Goal: Task Accomplishment & Management: Use online tool/utility

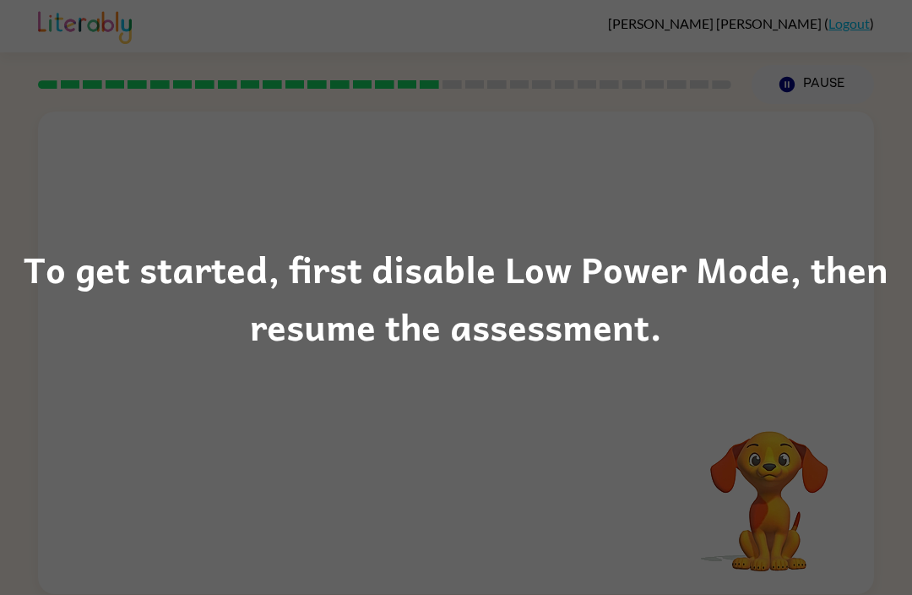
click at [777, 427] on div "To get started, first disable Low Power Mode, then resume the assessment." at bounding box center [456, 297] width 912 height 595
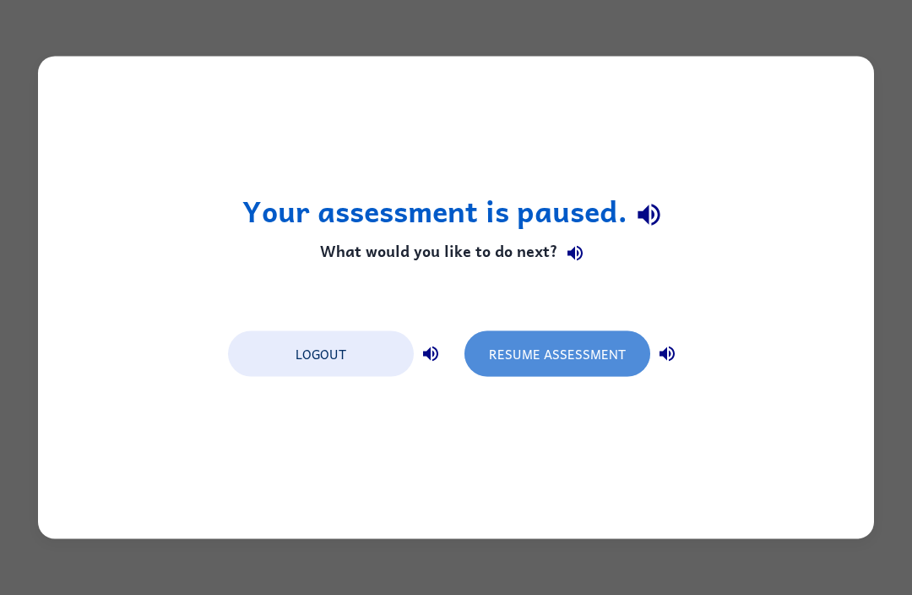
click at [557, 357] on button "Resume Assessment" at bounding box center [558, 354] width 186 height 46
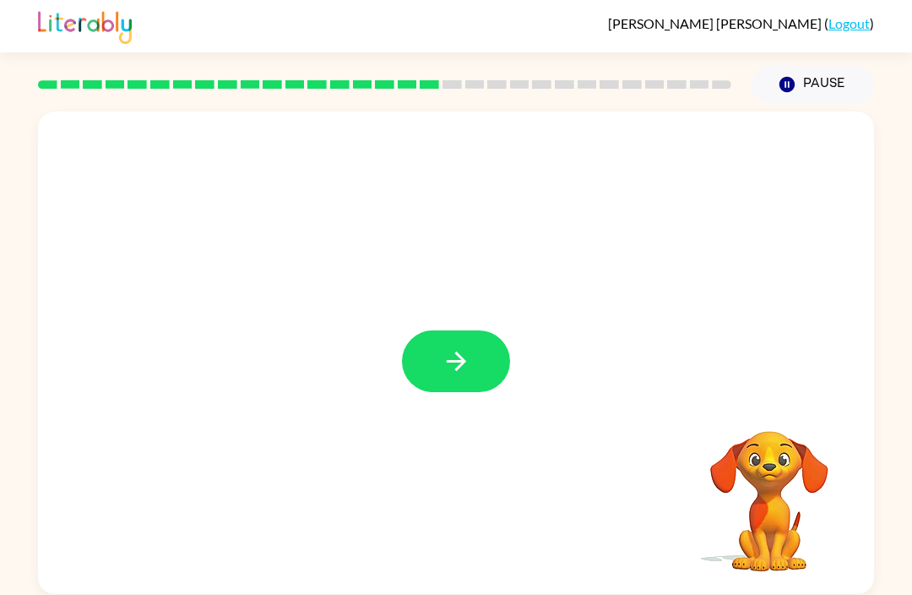
click at [455, 352] on icon "button" at bounding box center [457, 361] width 30 height 30
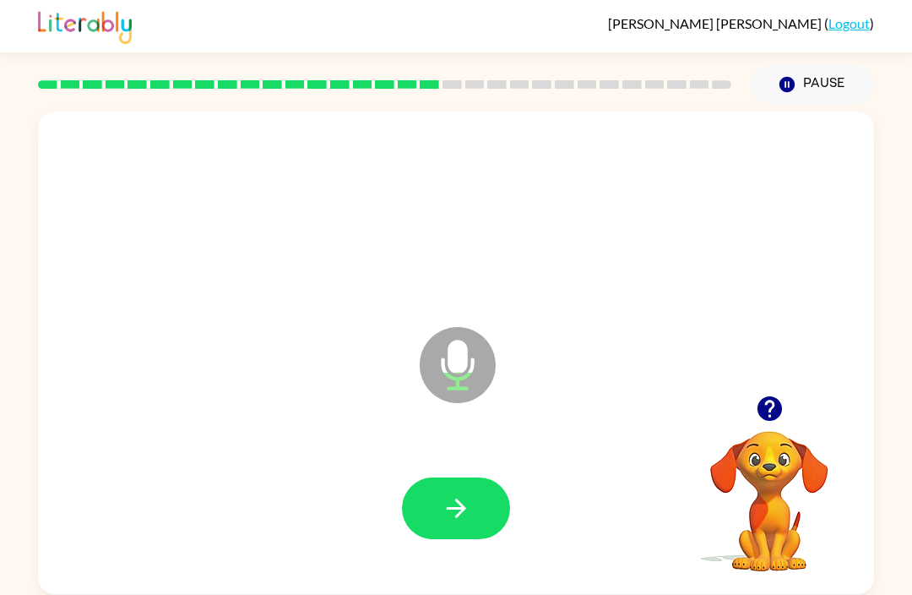
click at [760, 436] on video "Your browser must support playing .mp4 files to use Literably. Please try using…" at bounding box center [769, 489] width 169 height 169
click at [759, 409] on icon "button" at bounding box center [769, 408] width 24 height 24
click at [262, 589] on div "Microphone The Microphone is here when it is your turn to talk" at bounding box center [456, 353] width 836 height 482
click at [445, 491] on button "button" at bounding box center [456, 508] width 108 height 62
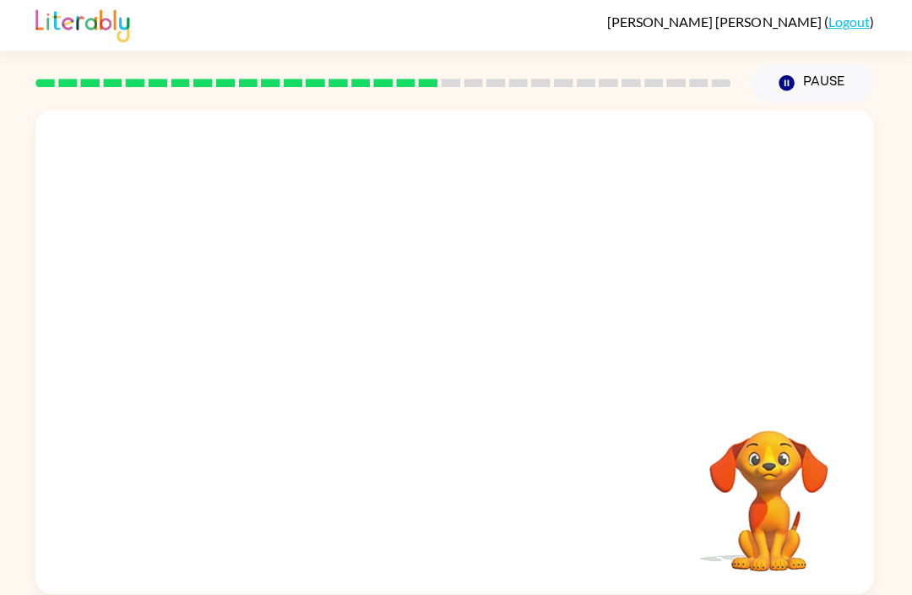
click at [907, 585] on div "Your browser must support playing .mp4 files to use Literably. Please try using…" at bounding box center [456, 349] width 912 height 490
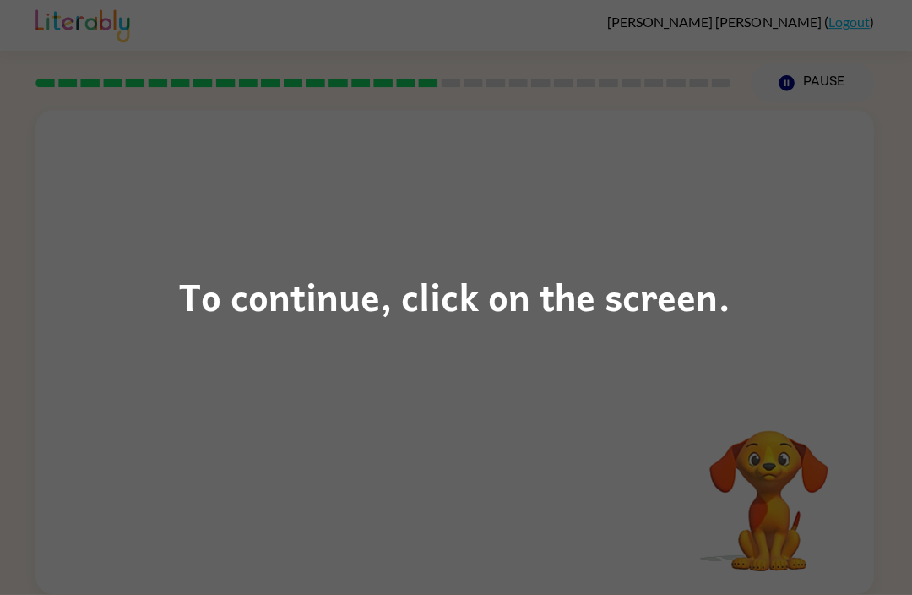
click at [191, 351] on div "To continue, click on the screen." at bounding box center [456, 297] width 912 height 595
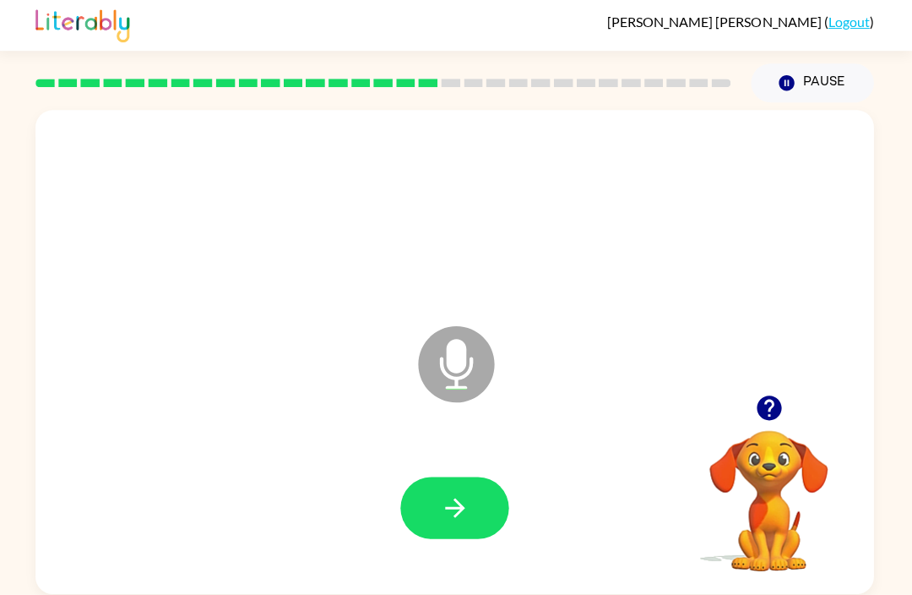
click at [475, 561] on div at bounding box center [456, 508] width 803 height 139
click at [474, 560] on div at bounding box center [456, 508] width 803 height 139
click at [448, 507] on icon "button" at bounding box center [455, 507] width 19 height 19
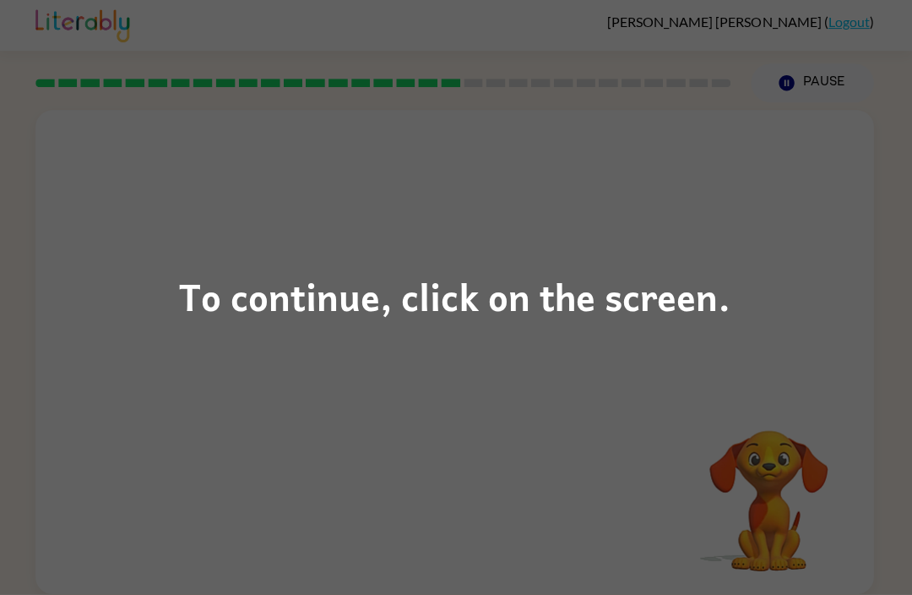
click at [283, 513] on div "To continue, click on the screen." at bounding box center [456, 297] width 912 height 595
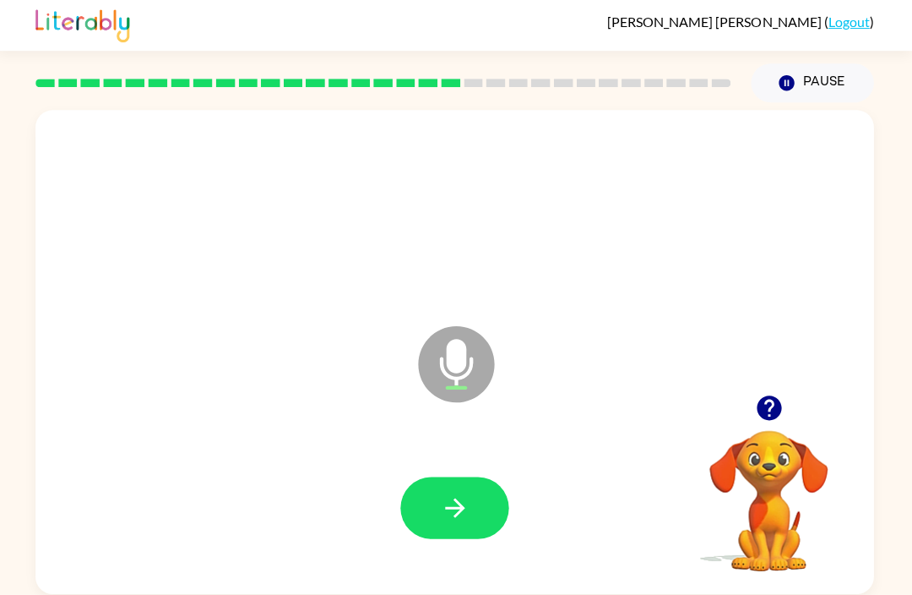
click at [475, 530] on button "button" at bounding box center [456, 508] width 108 height 62
click at [461, 505] on icon "button" at bounding box center [457, 508] width 30 height 30
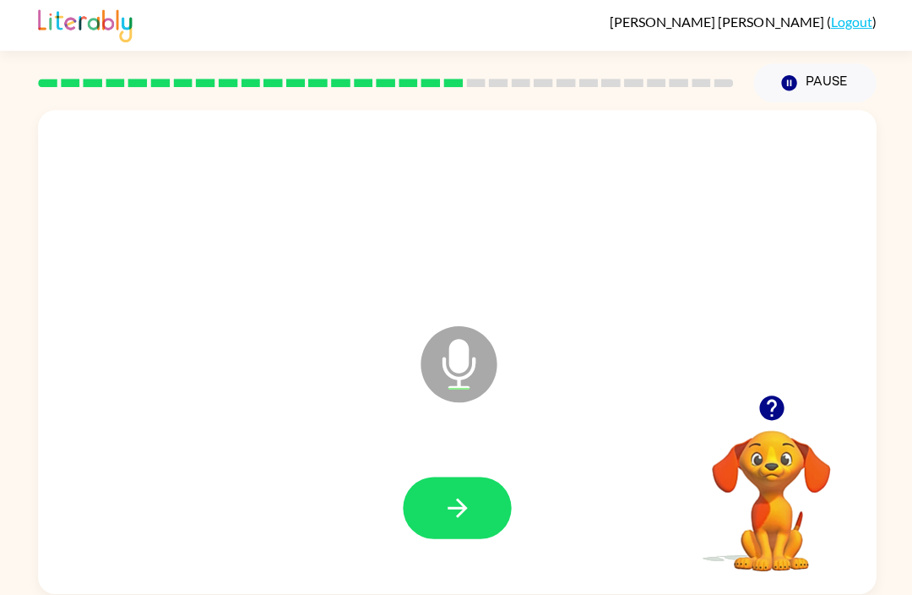
click at [451, 499] on icon "button" at bounding box center [457, 508] width 30 height 30
click at [491, 516] on button "button" at bounding box center [456, 508] width 108 height 62
click at [464, 509] on icon "button" at bounding box center [455, 507] width 19 height 19
click at [465, 537] on button "button" at bounding box center [456, 508] width 108 height 62
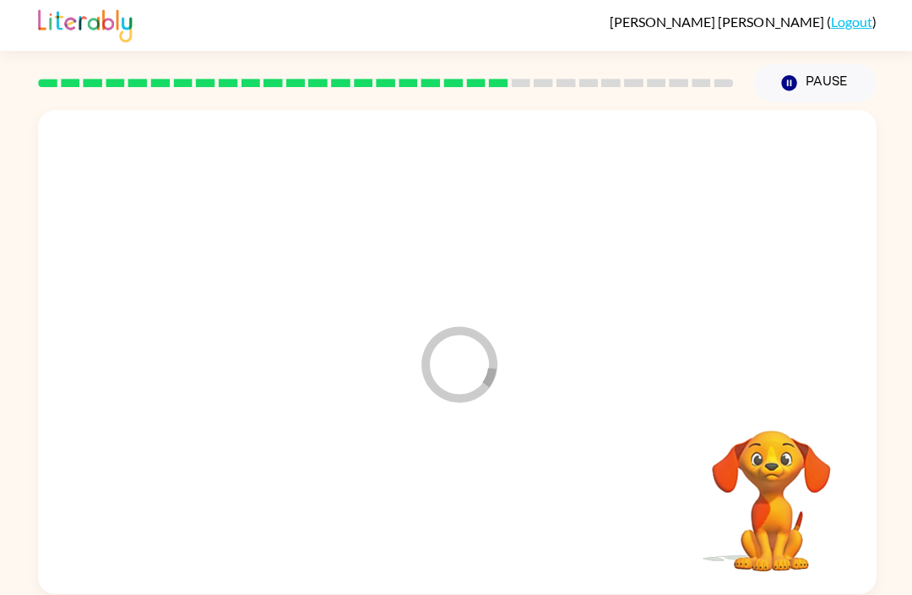
click at [474, 546] on div at bounding box center [456, 508] width 803 height 139
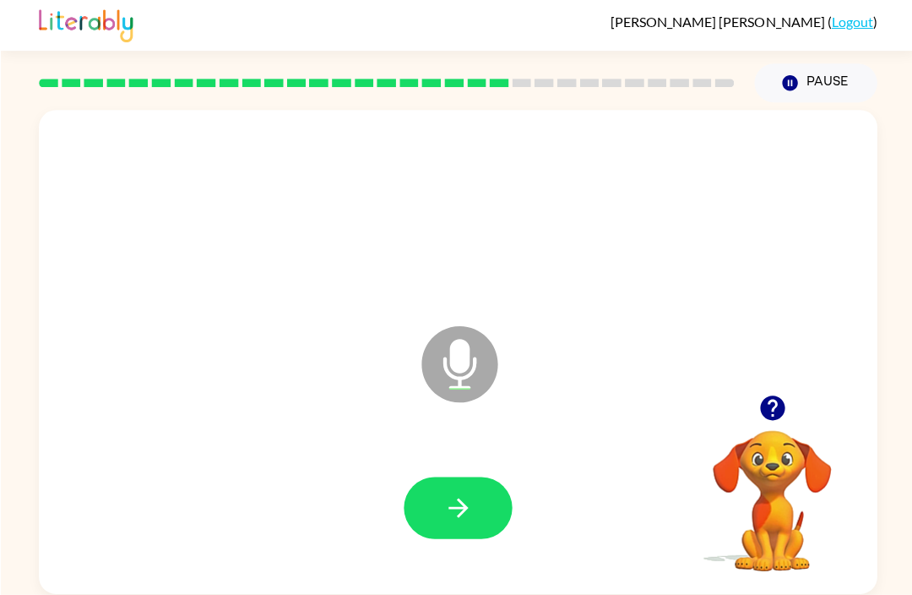
scroll to position [5, 0]
click at [484, 510] on button "button" at bounding box center [456, 508] width 108 height 62
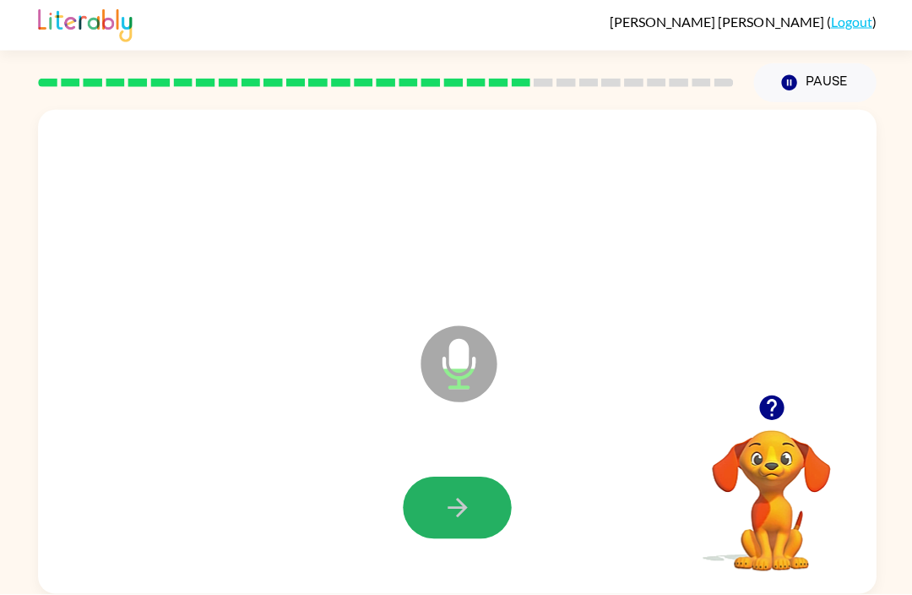
click at [446, 497] on icon "button" at bounding box center [457, 508] width 30 height 30
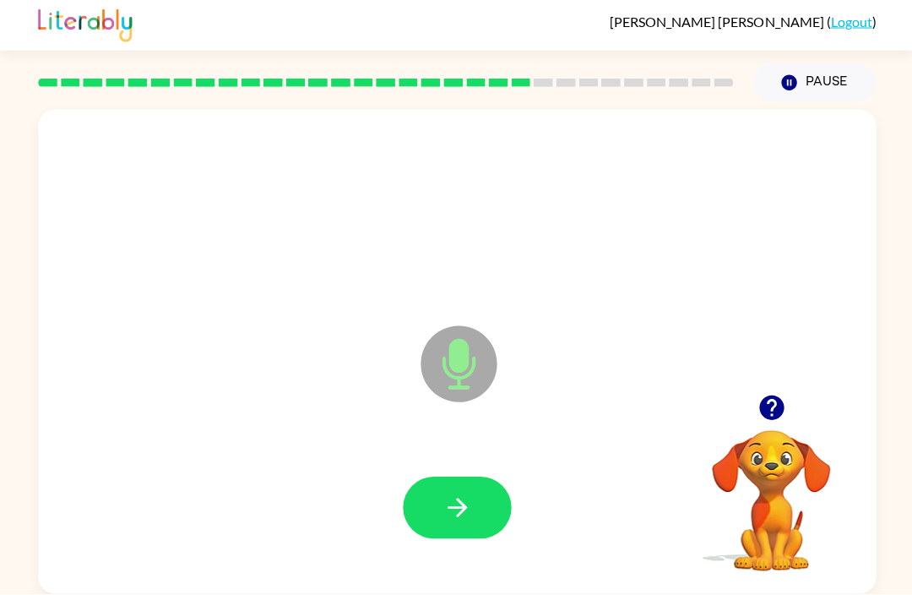
click at [669, 586] on div "Microphone The Microphone is here when it is your turn to talk" at bounding box center [456, 353] width 836 height 482
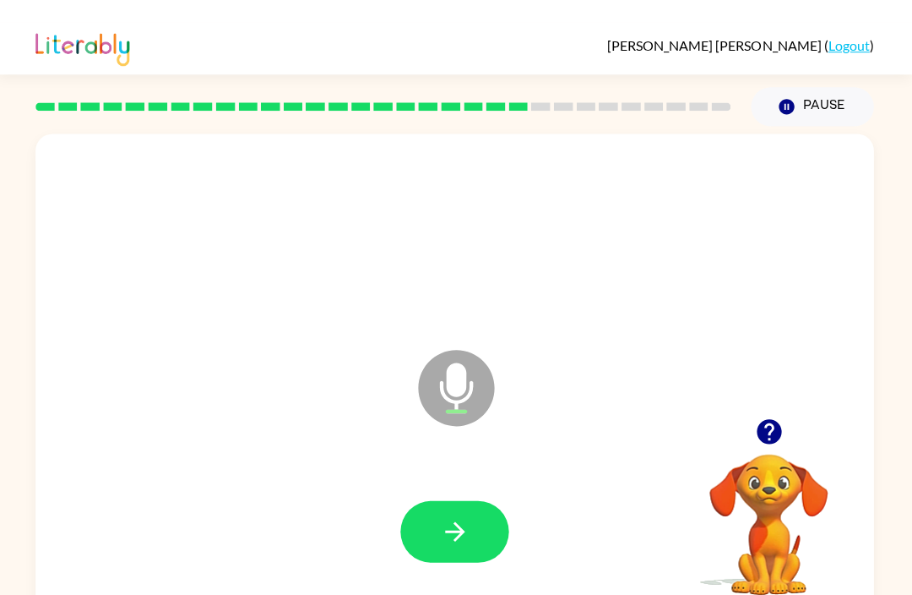
scroll to position [0, 0]
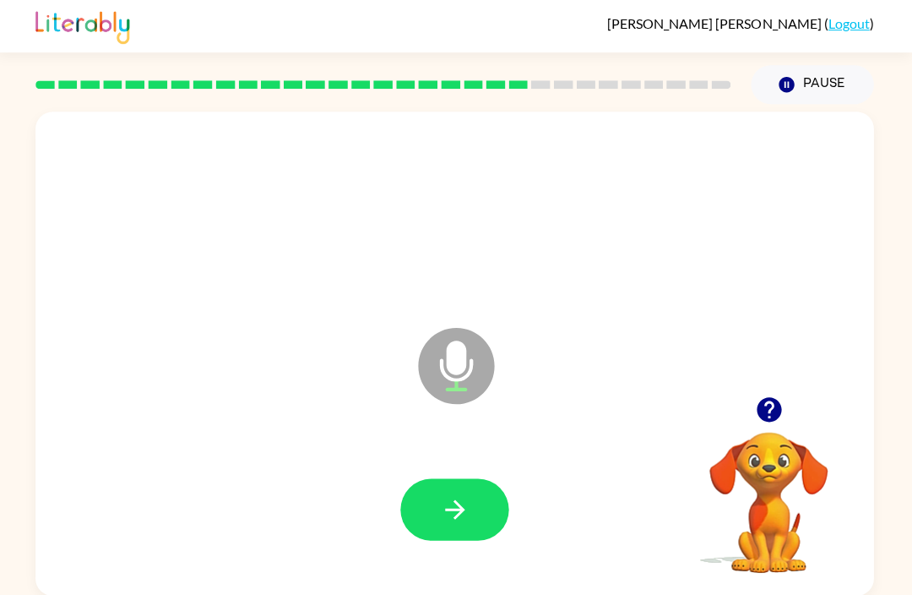
click at [467, 485] on button "button" at bounding box center [456, 508] width 108 height 62
click at [776, 427] on button "button" at bounding box center [769, 408] width 43 height 43
click at [776, 427] on video "Your browser must support playing .mp4 files to use Literably. Please try using…" at bounding box center [769, 489] width 169 height 169
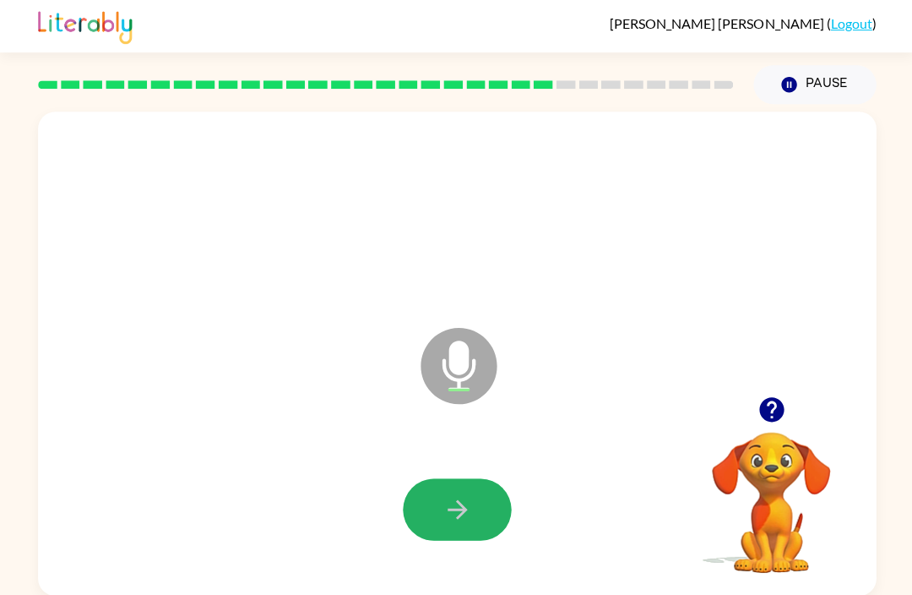
click at [416, 518] on button "button" at bounding box center [456, 508] width 108 height 62
click at [533, 569] on div at bounding box center [456, 508] width 803 height 139
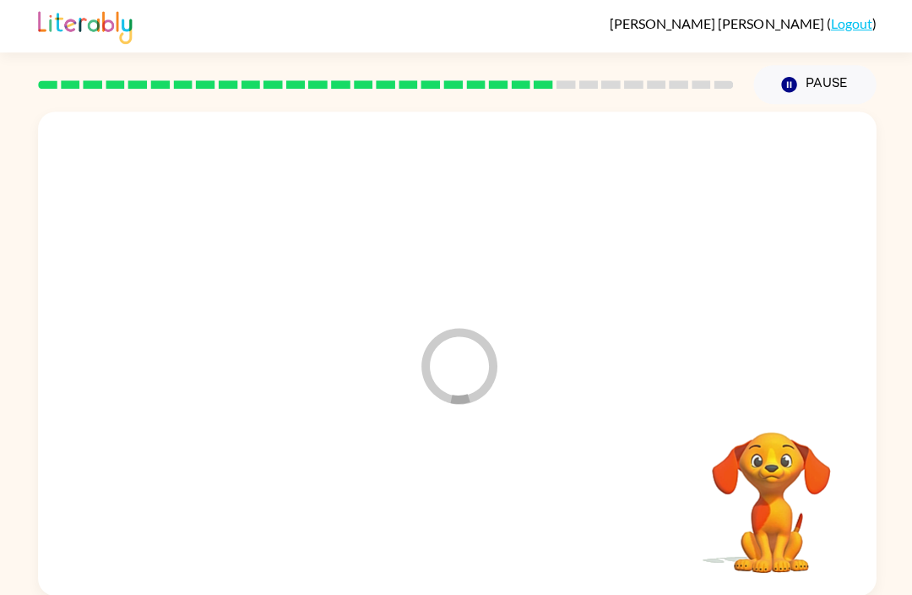
click at [493, 534] on div at bounding box center [456, 508] width 803 height 139
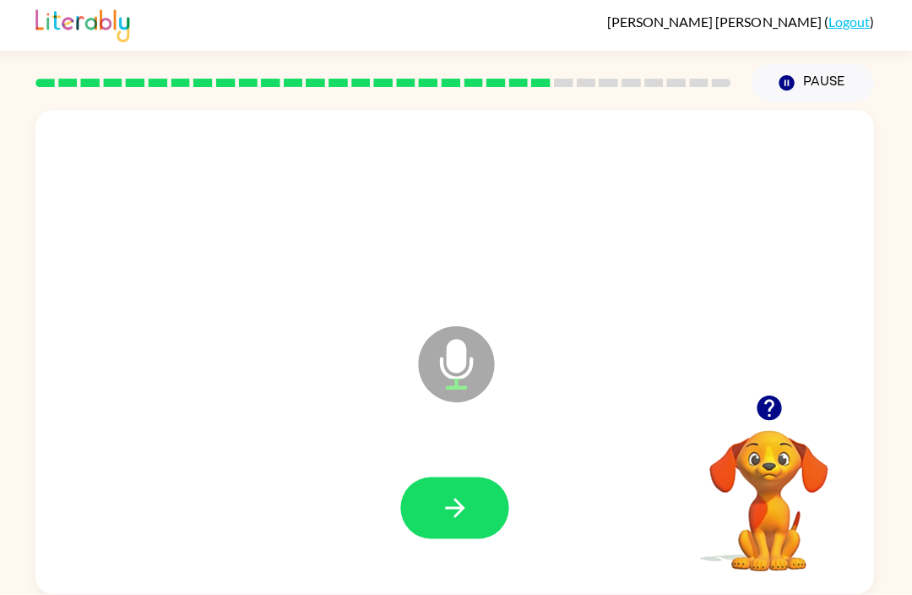
scroll to position [38, 0]
click at [419, 477] on button "button" at bounding box center [456, 508] width 108 height 62
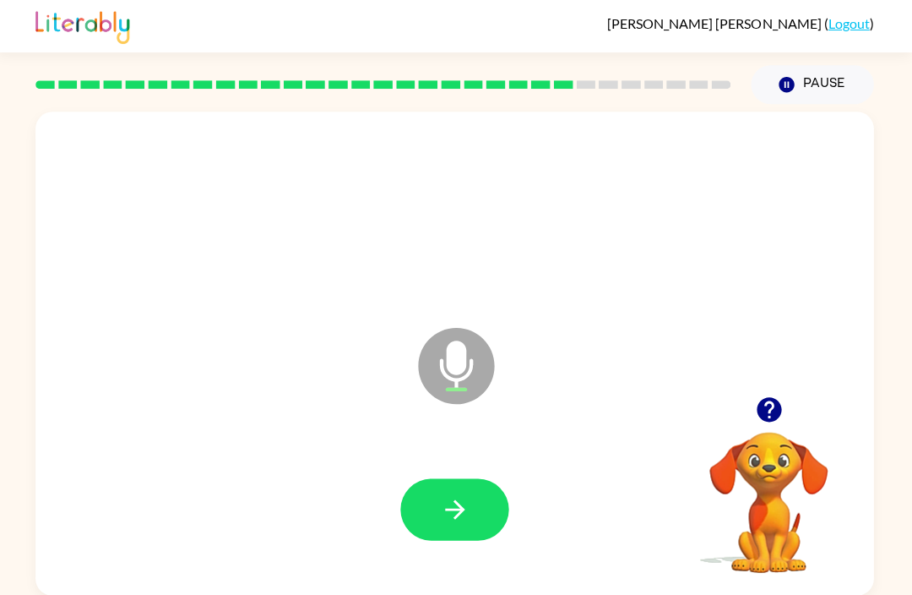
scroll to position [0, 0]
click at [465, 497] on icon "button" at bounding box center [457, 508] width 30 height 30
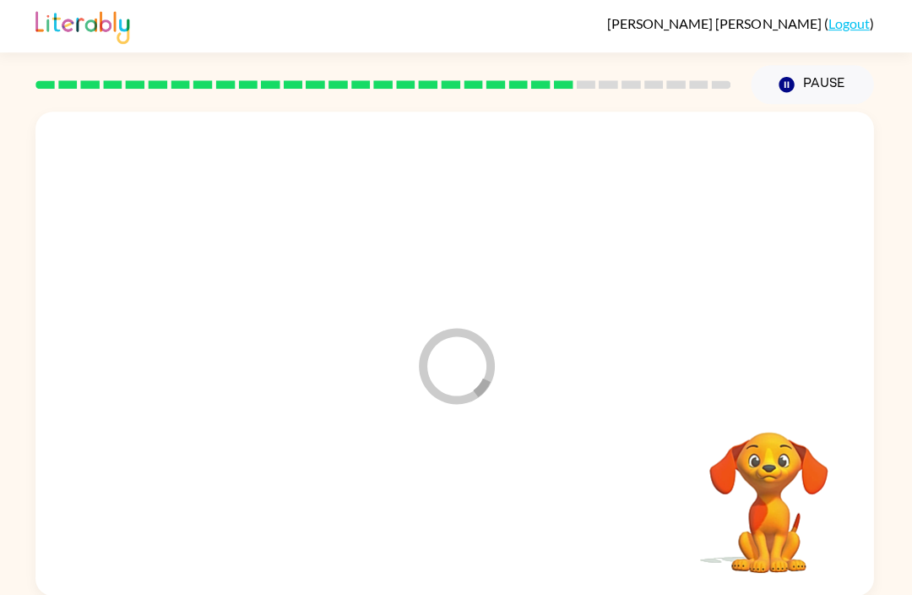
click at [465, 497] on div at bounding box center [456, 508] width 803 height 139
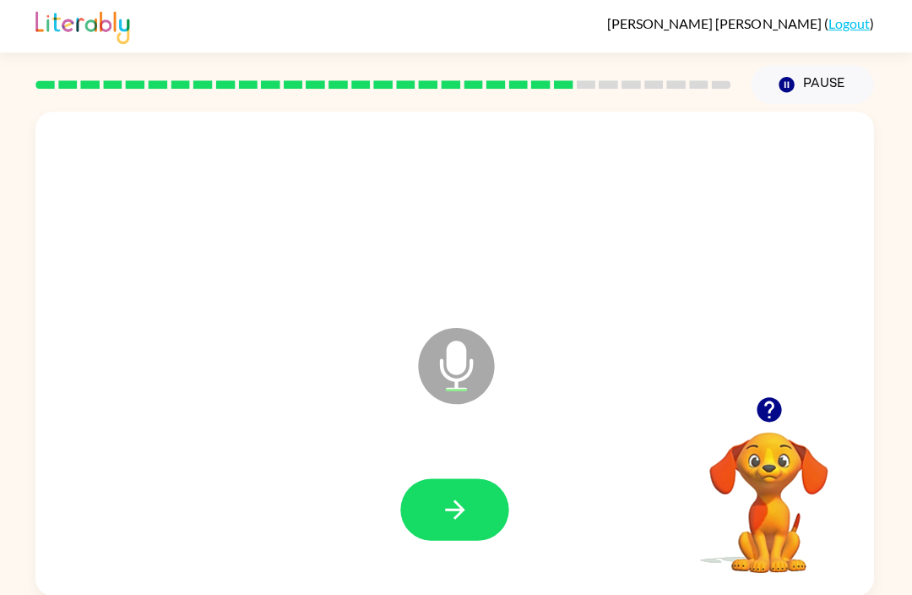
click at [757, 414] on icon "button" at bounding box center [769, 408] width 24 height 24
click at [761, 414] on icon "button" at bounding box center [769, 408] width 24 height 24
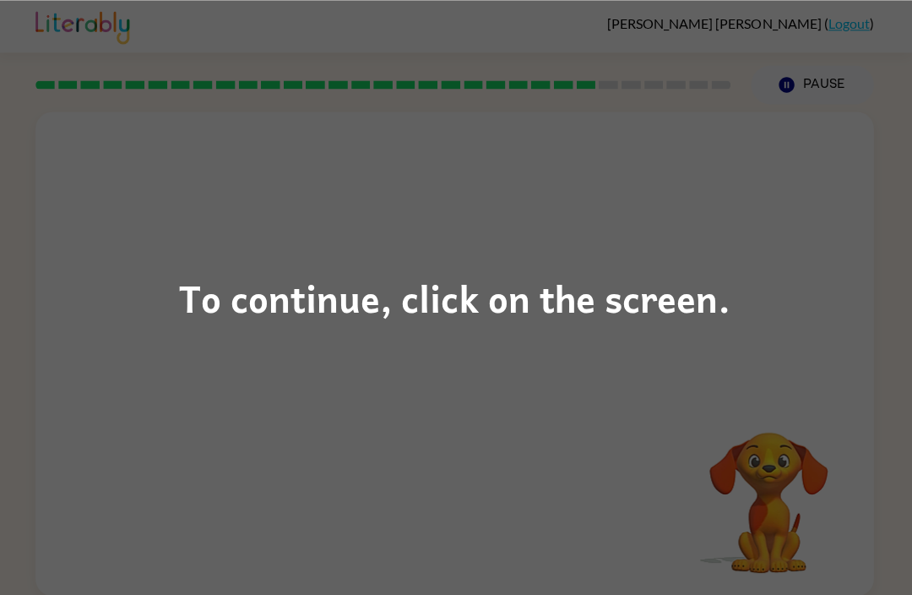
click at [577, 493] on div "To continue, click on the screen." at bounding box center [456, 297] width 912 height 595
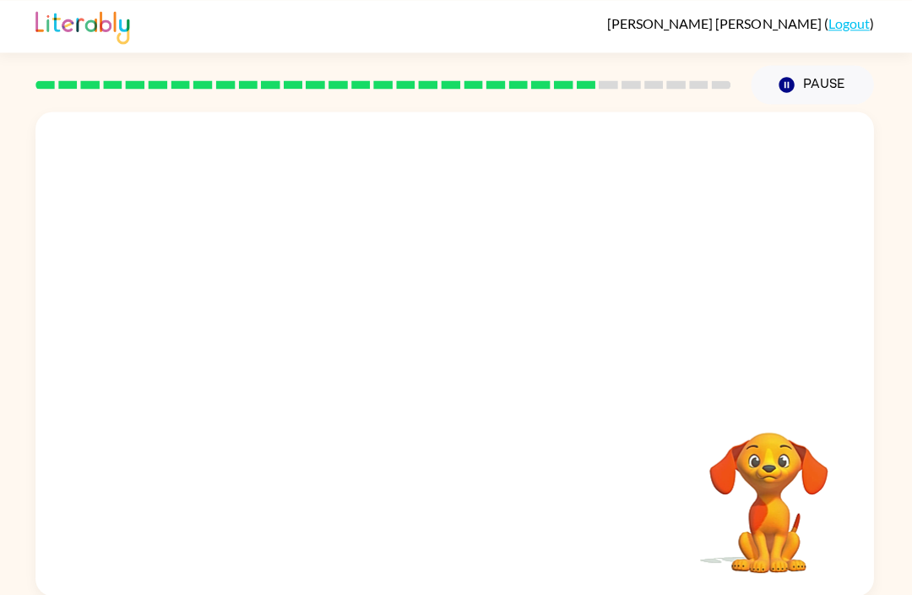
click at [576, 493] on div "Your browser must support playing .mp4 files to use Literably. Please try using…" at bounding box center [456, 353] width 836 height 482
click at [658, 78] on div at bounding box center [385, 84] width 714 height 59
click at [614, 77] on div at bounding box center [385, 84] width 714 height 59
click at [636, 79] on div at bounding box center [385, 84] width 714 height 59
click at [656, 78] on div at bounding box center [385, 84] width 714 height 59
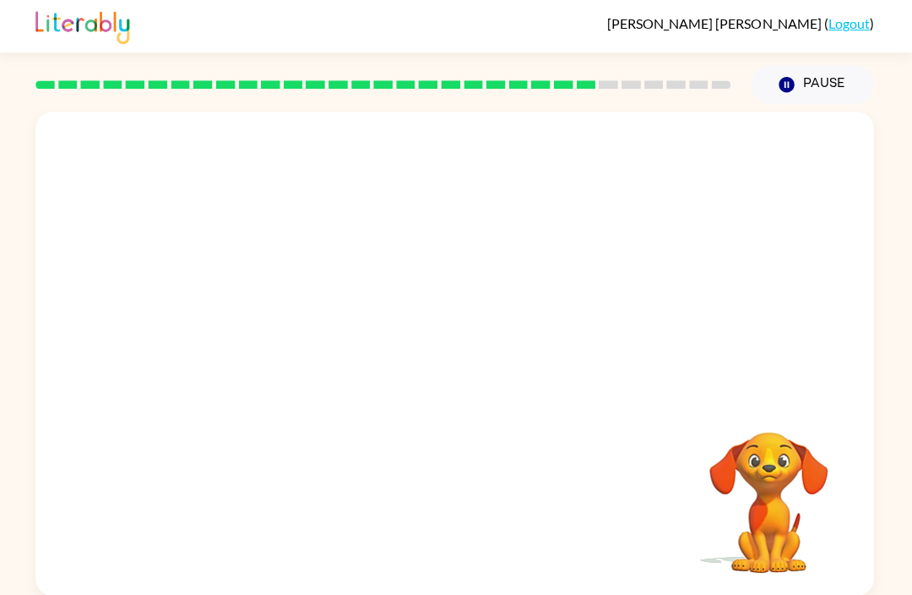
click at [614, 84] on rect at bounding box center [609, 84] width 19 height 8
click at [170, 129] on div at bounding box center [456, 353] width 836 height 482
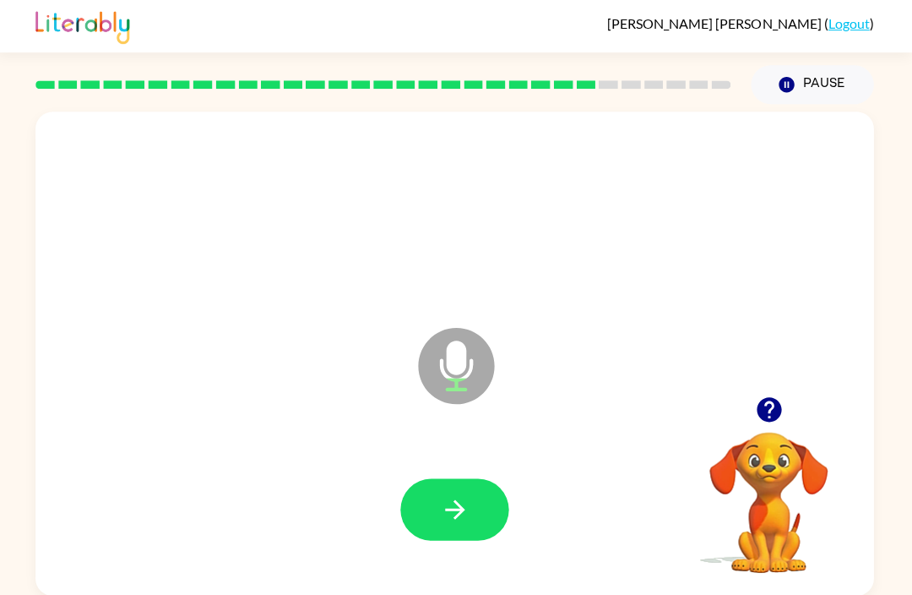
click at [757, 411] on icon "button" at bounding box center [769, 408] width 24 height 24
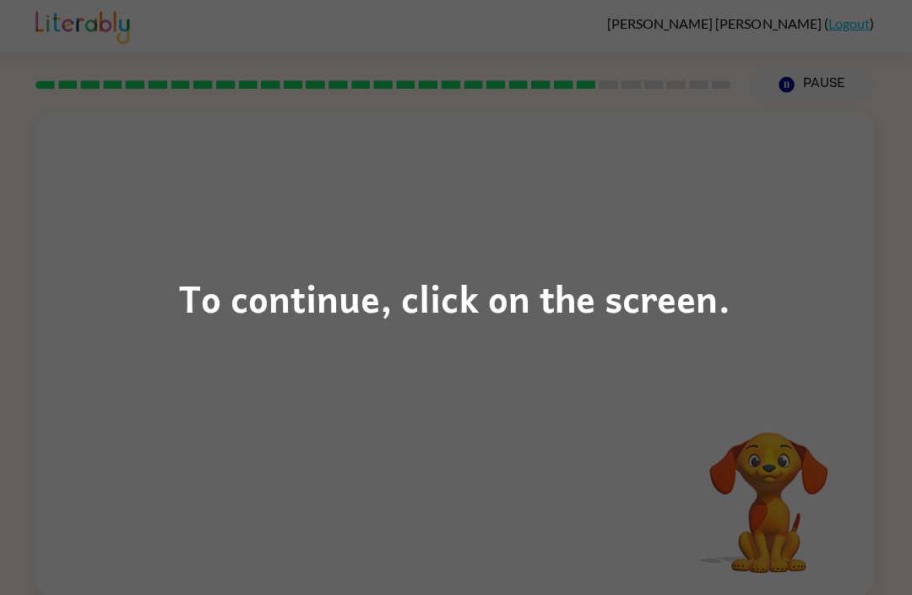
scroll to position [2, 0]
click at [513, 371] on div "To continue, click on the screen." at bounding box center [456, 297] width 912 height 595
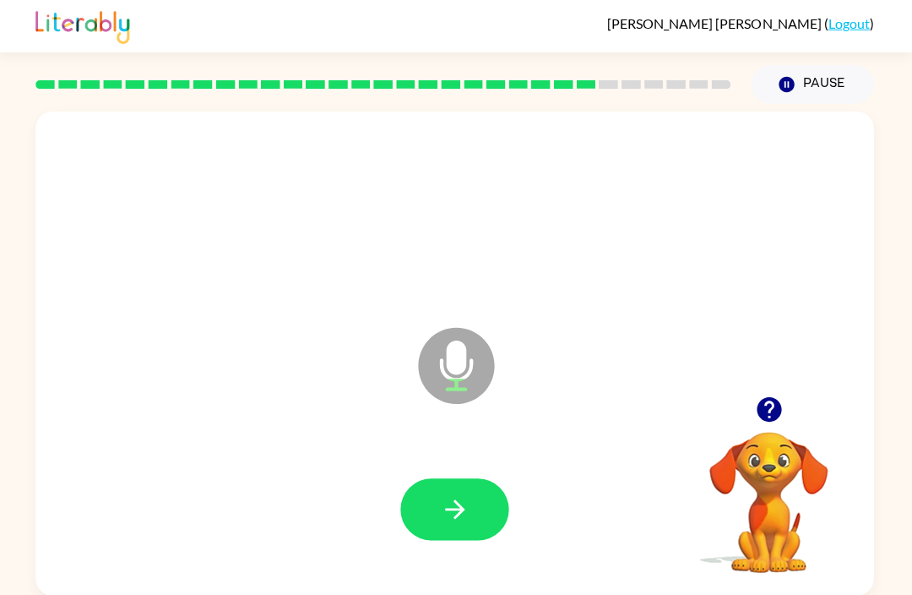
click at [760, 404] on icon "button" at bounding box center [769, 408] width 24 height 24
click at [459, 518] on icon "button" at bounding box center [457, 508] width 30 height 30
click at [757, 408] on icon "button" at bounding box center [769, 408] width 24 height 24
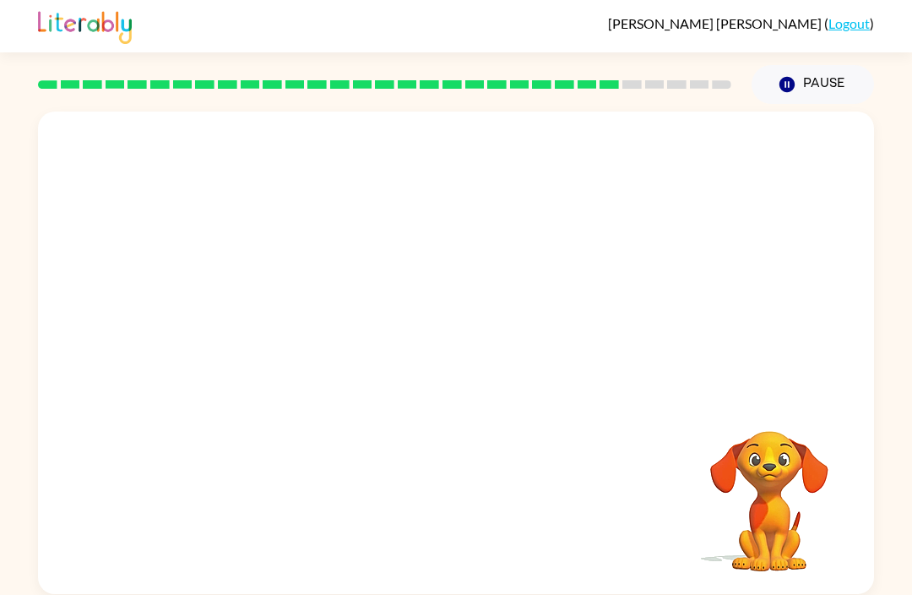
click at [475, 502] on div at bounding box center [456, 508] width 803 height 139
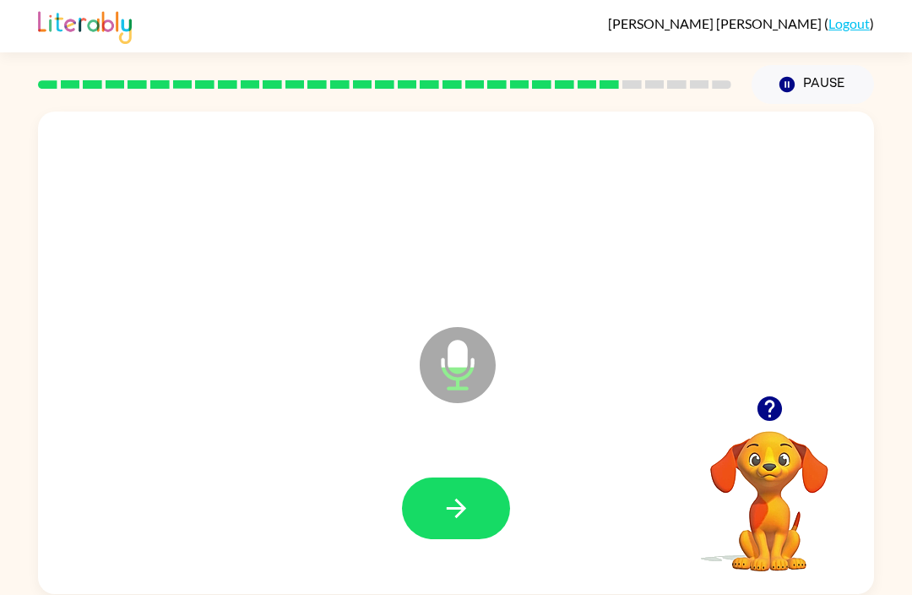
click at [759, 413] on icon "button" at bounding box center [769, 408] width 24 height 24
click at [760, 411] on icon "button" at bounding box center [769, 408] width 24 height 24
click at [465, 508] on icon "button" at bounding box center [457, 508] width 30 height 30
click at [465, 471] on div at bounding box center [456, 508] width 803 height 139
click at [444, 496] on icon "button" at bounding box center [457, 508] width 30 height 30
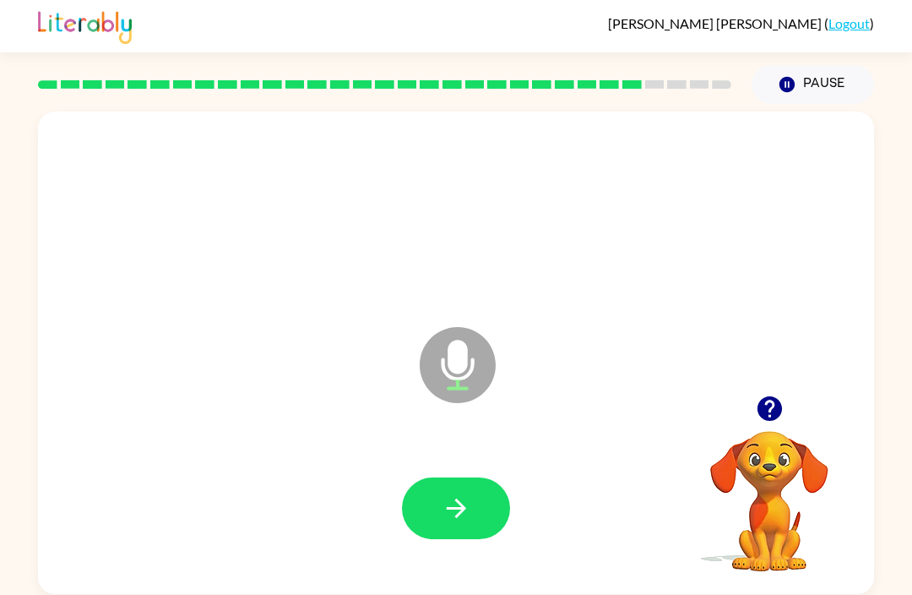
click at [415, 520] on button "button" at bounding box center [456, 508] width 108 height 62
click at [465, 516] on icon "button" at bounding box center [457, 508] width 30 height 30
click at [467, 519] on icon "button" at bounding box center [457, 508] width 30 height 30
click at [774, 413] on icon "button" at bounding box center [769, 408] width 24 height 24
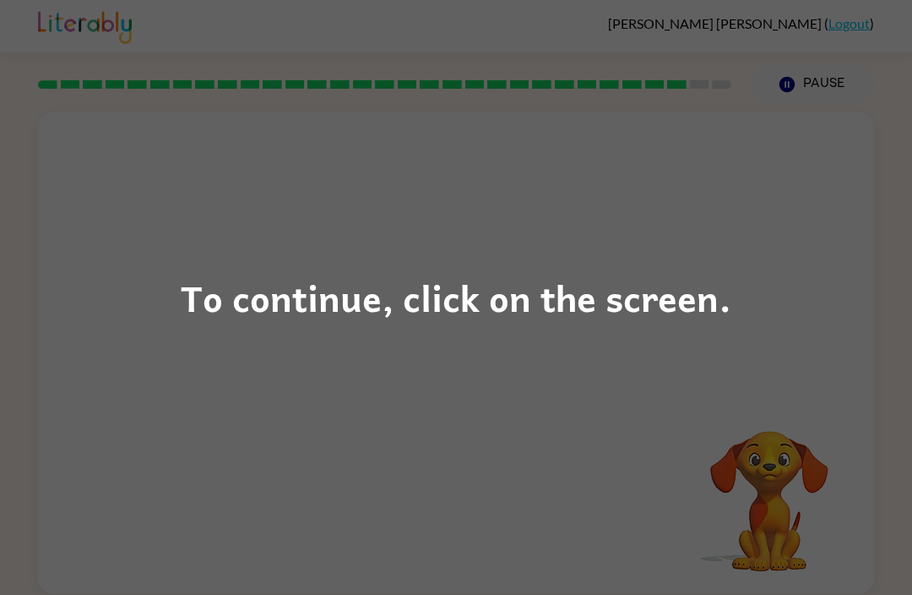
click at [427, 459] on div "To continue, click on the screen." at bounding box center [456, 297] width 912 height 595
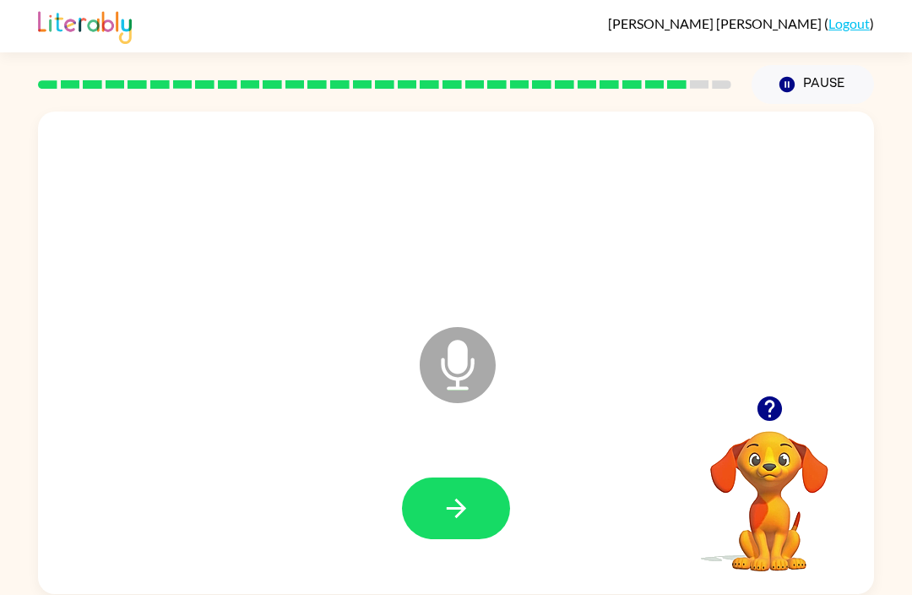
click at [769, 411] on icon "button" at bounding box center [769, 408] width 24 height 24
click at [767, 404] on icon "button" at bounding box center [770, 409] width 30 height 30
click at [755, 415] on icon "button" at bounding box center [770, 409] width 30 height 30
click at [774, 417] on icon "button" at bounding box center [769, 408] width 24 height 24
click at [449, 485] on button "button" at bounding box center [456, 508] width 108 height 62
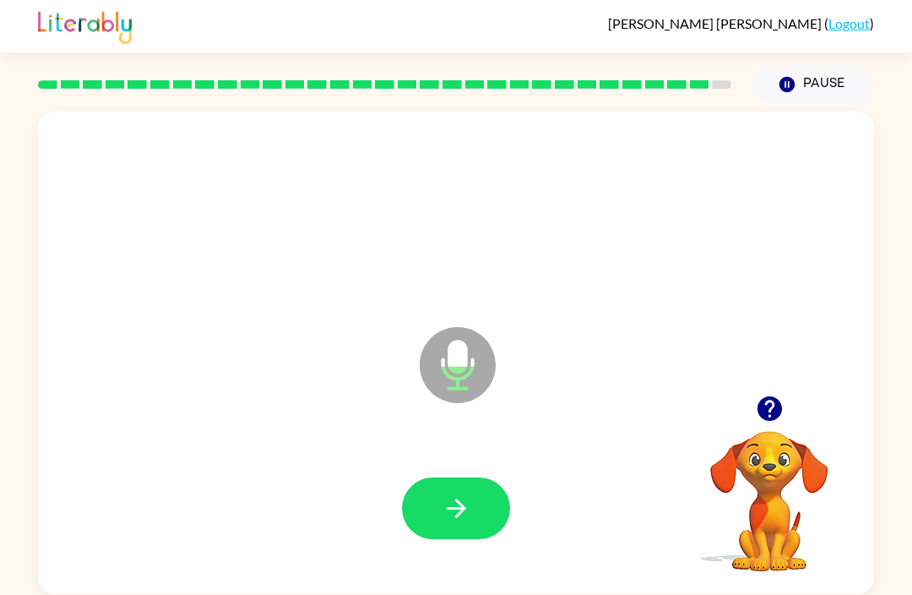
click at [470, 503] on icon "button" at bounding box center [457, 508] width 30 height 30
click at [787, 403] on button "button" at bounding box center [769, 408] width 43 height 43
click at [476, 531] on button "button" at bounding box center [456, 508] width 108 height 62
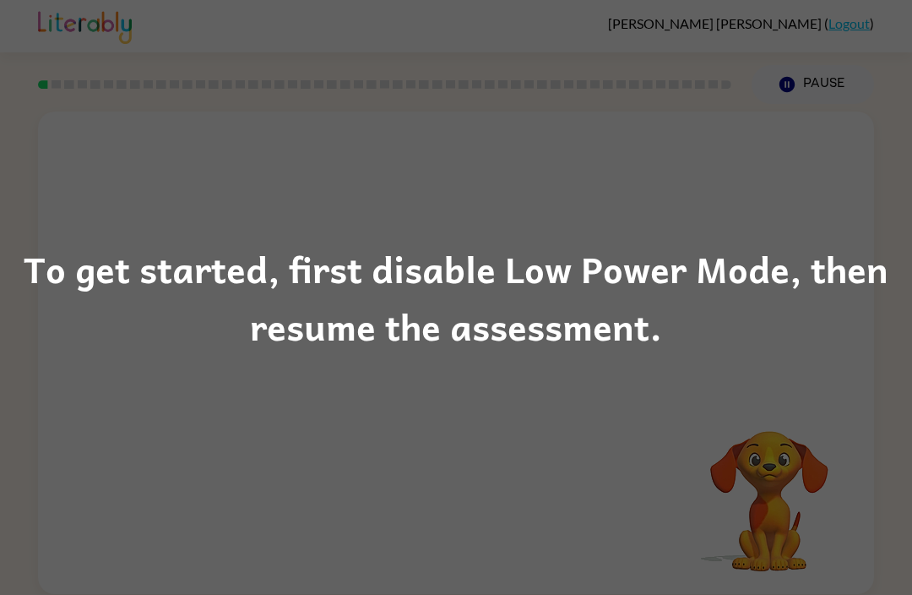
click at [785, 498] on div "To get started, first disable Low Power Mode, then resume the assessment." at bounding box center [456, 297] width 912 height 595
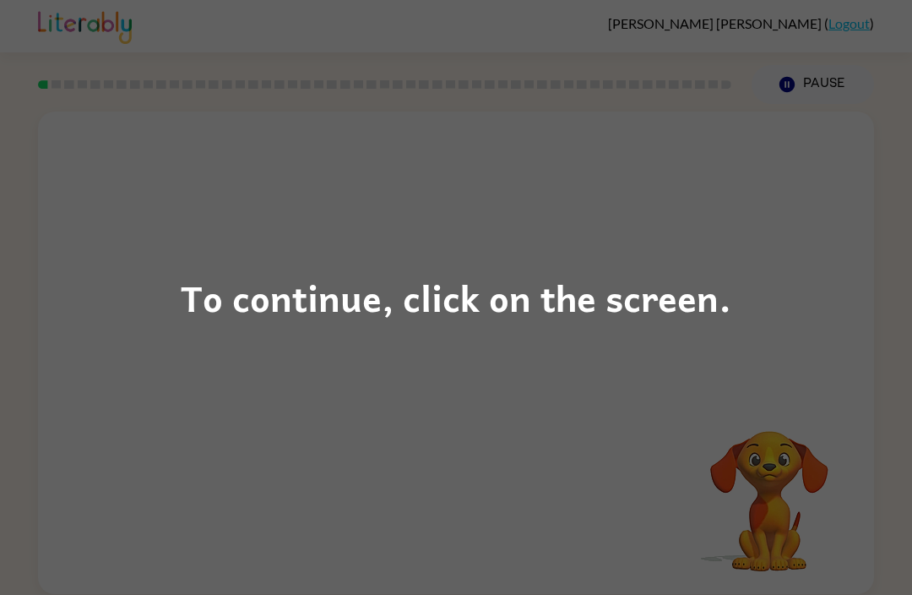
click at [611, 489] on div "To continue, click on the screen." at bounding box center [456, 297] width 912 height 595
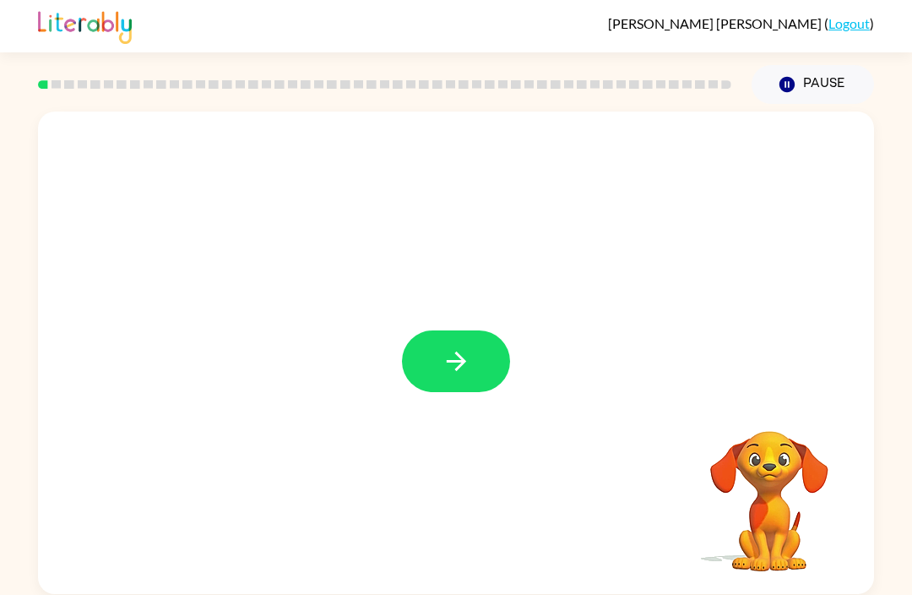
click at [436, 355] on button "button" at bounding box center [456, 361] width 108 height 62
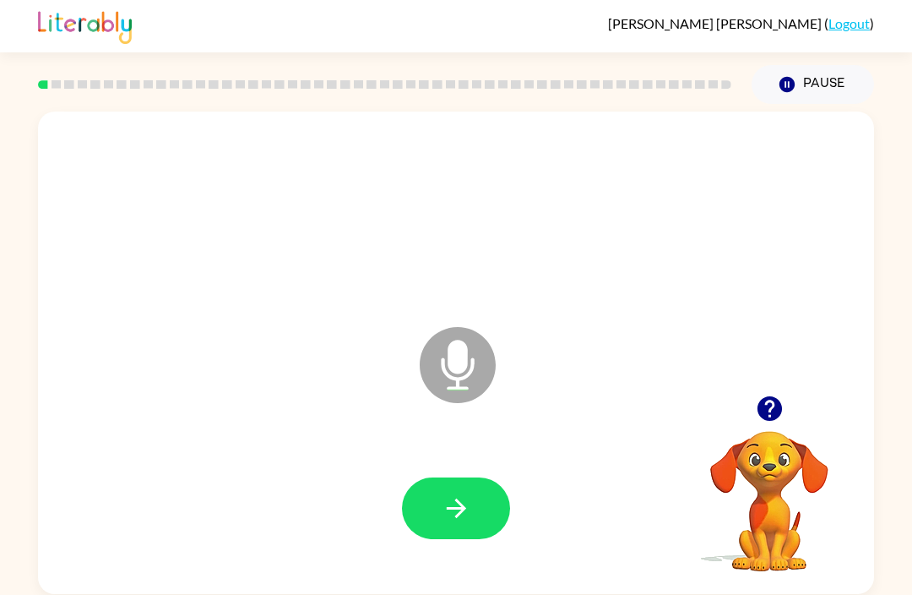
click at [465, 531] on button "button" at bounding box center [456, 508] width 108 height 62
click at [460, 457] on div at bounding box center [456, 508] width 803 height 139
click at [449, 520] on icon "button" at bounding box center [457, 508] width 30 height 30
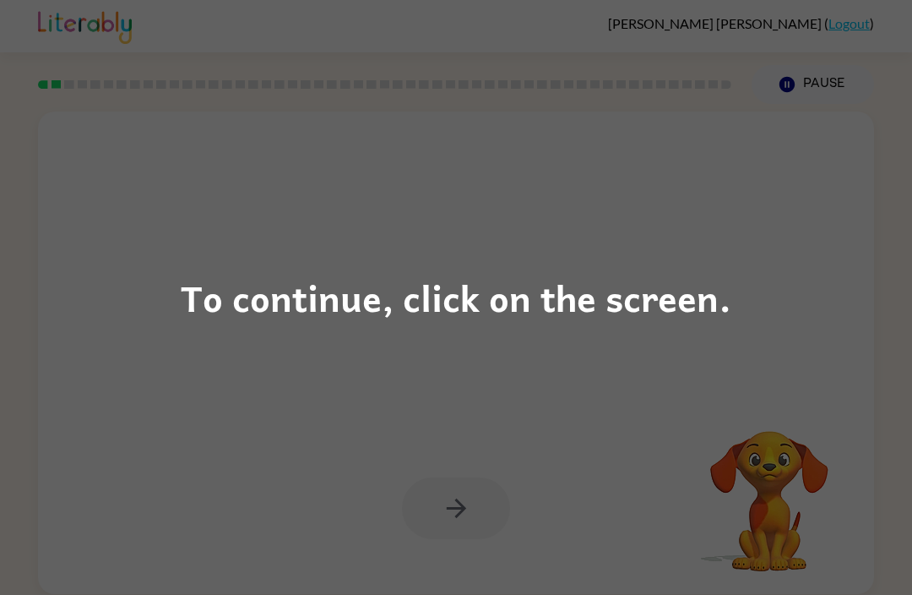
click at [141, 348] on div "To continue, click on the screen." at bounding box center [456, 297] width 912 height 595
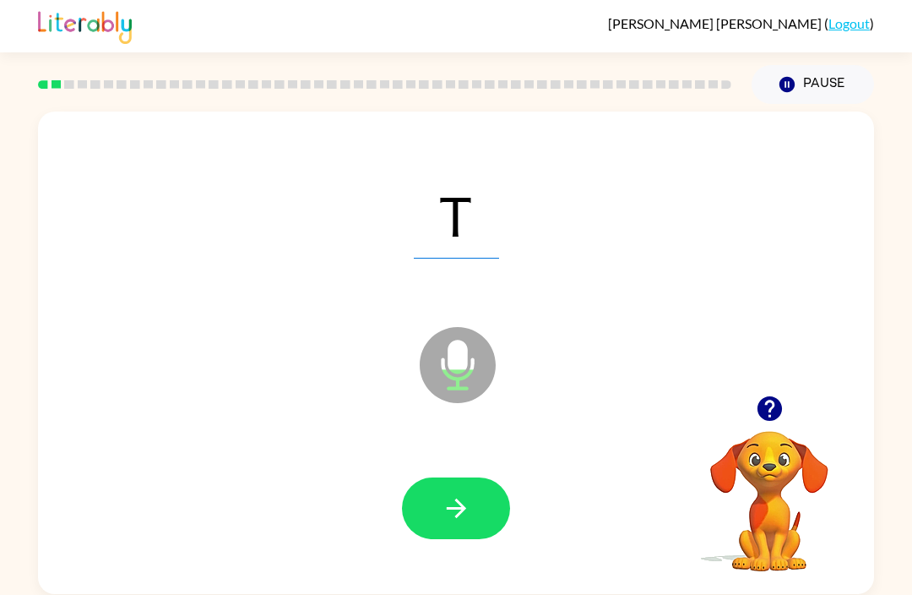
click at [496, 504] on button "button" at bounding box center [456, 508] width 108 height 62
click at [439, 536] on button "button" at bounding box center [456, 508] width 108 height 62
click at [452, 507] on icon "button" at bounding box center [457, 508] width 30 height 30
click at [446, 525] on button "button" at bounding box center [456, 508] width 108 height 62
click at [465, 521] on icon "button" at bounding box center [457, 508] width 30 height 30
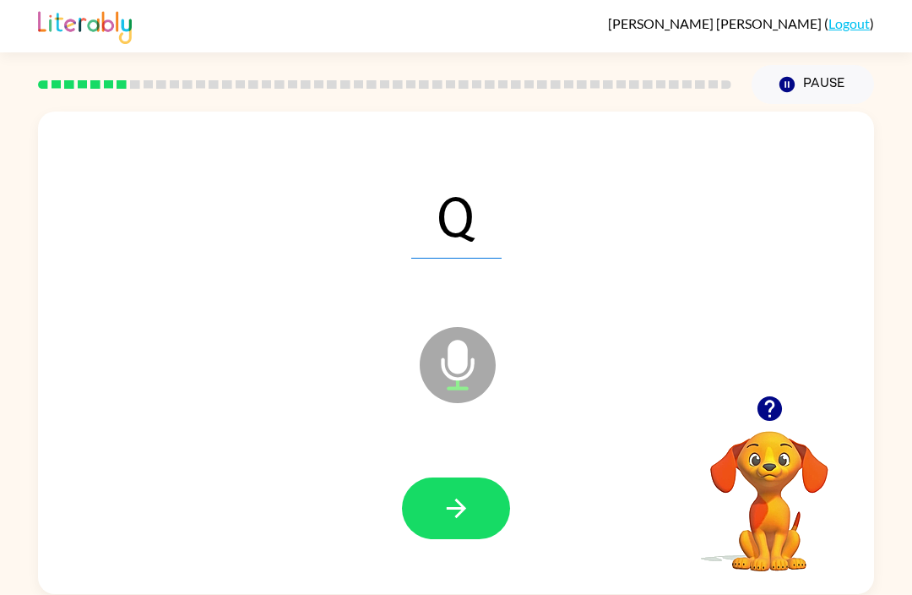
click at [444, 482] on button "button" at bounding box center [456, 508] width 108 height 62
click at [487, 522] on button "button" at bounding box center [456, 508] width 108 height 62
click at [470, 525] on button "button" at bounding box center [456, 508] width 108 height 62
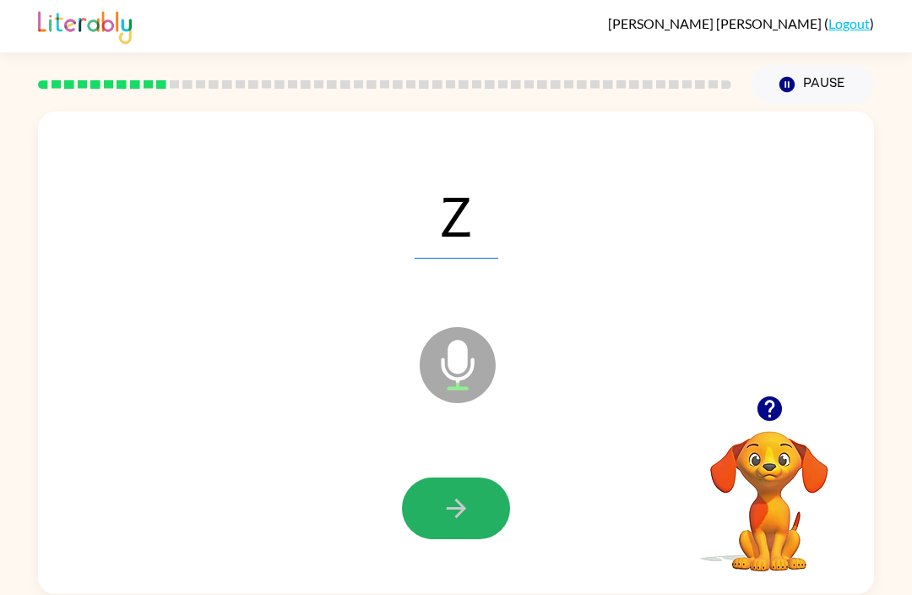
click at [469, 539] on button "button" at bounding box center [456, 508] width 108 height 62
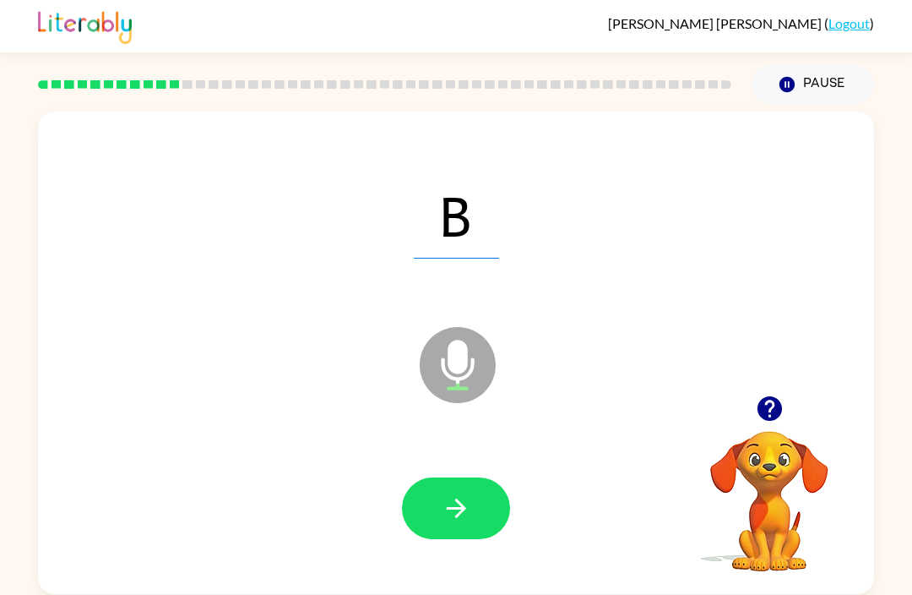
click at [493, 532] on button "button" at bounding box center [456, 508] width 108 height 62
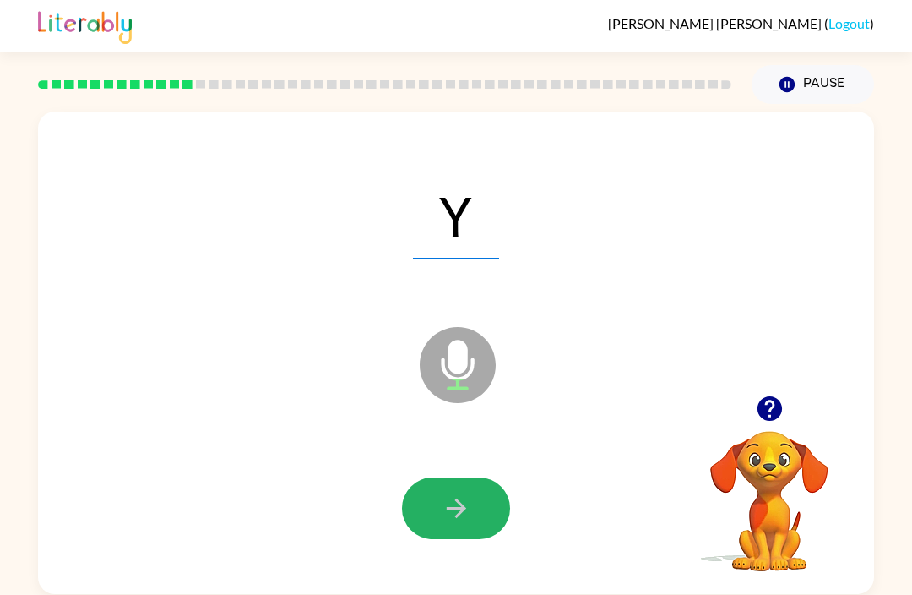
click at [460, 490] on button "button" at bounding box center [456, 508] width 108 height 62
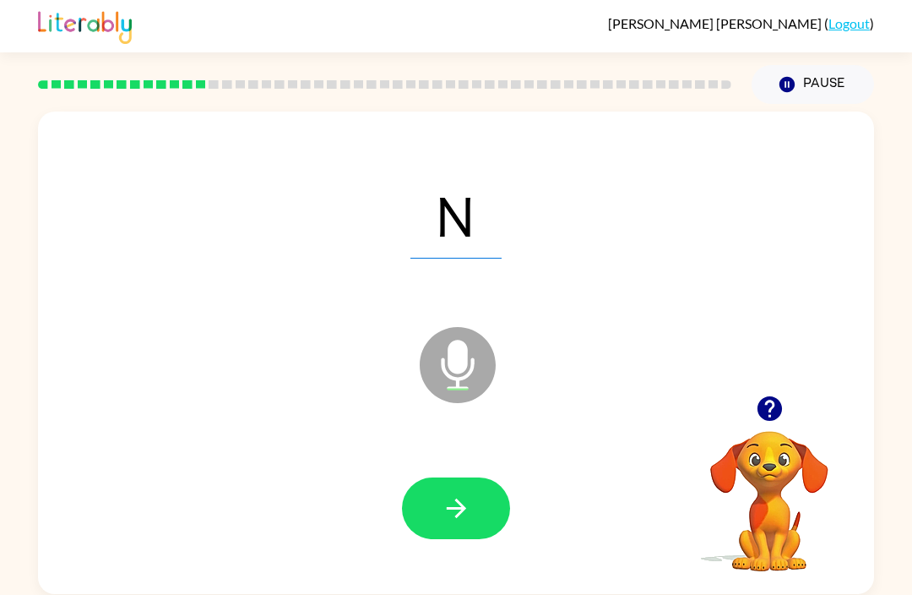
click at [473, 508] on button "button" at bounding box center [456, 508] width 108 height 62
click at [457, 532] on button "button" at bounding box center [456, 508] width 108 height 62
click at [445, 525] on button "button" at bounding box center [456, 508] width 108 height 62
click at [470, 502] on icon "button" at bounding box center [457, 508] width 30 height 30
click at [481, 500] on button "button" at bounding box center [456, 508] width 108 height 62
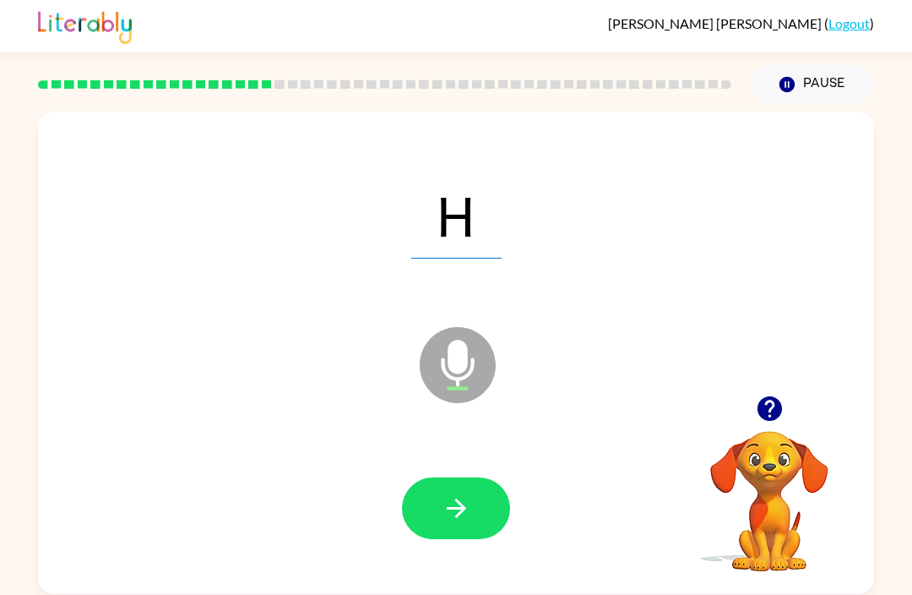
click at [465, 536] on button "button" at bounding box center [456, 508] width 108 height 62
click at [480, 500] on button "button" at bounding box center [456, 508] width 108 height 62
click at [476, 496] on button "button" at bounding box center [456, 508] width 108 height 62
click at [470, 493] on button "button" at bounding box center [456, 508] width 108 height 62
click at [474, 536] on button "button" at bounding box center [456, 508] width 108 height 62
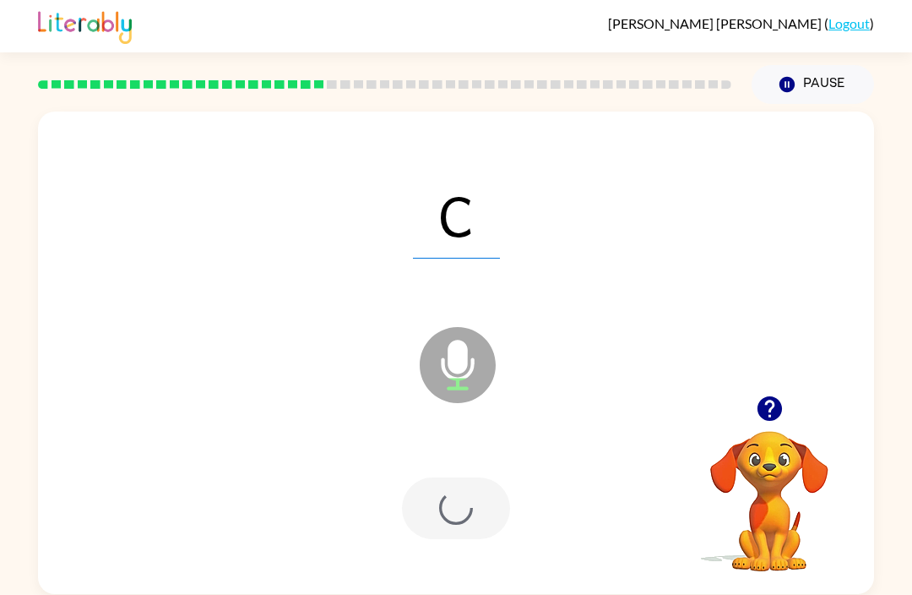
click at [473, 535] on div at bounding box center [456, 508] width 108 height 62
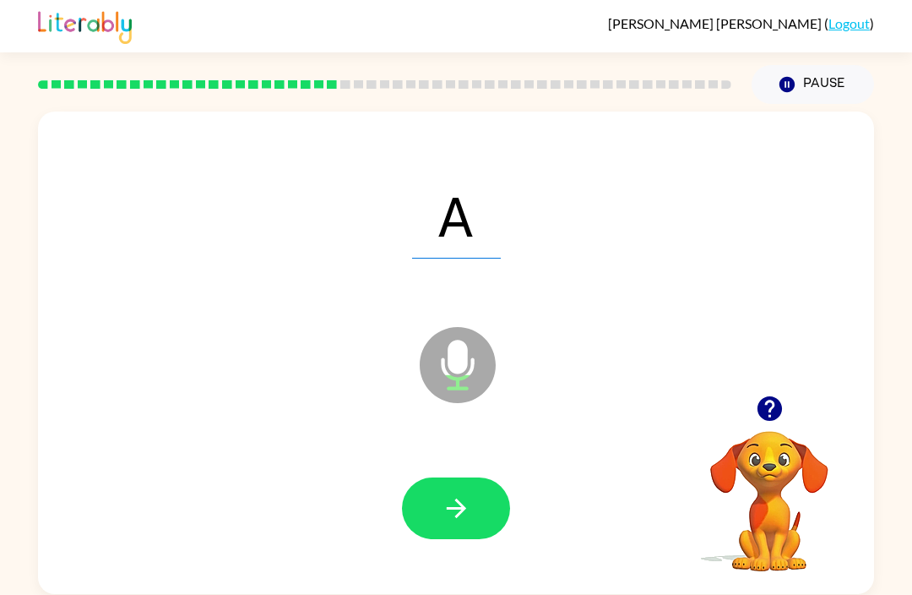
click at [507, 520] on button "button" at bounding box center [456, 508] width 108 height 62
click at [455, 485] on button "button" at bounding box center [456, 508] width 108 height 62
click at [473, 512] on button "button" at bounding box center [456, 508] width 108 height 62
click at [496, 517] on button "button" at bounding box center [456, 508] width 108 height 62
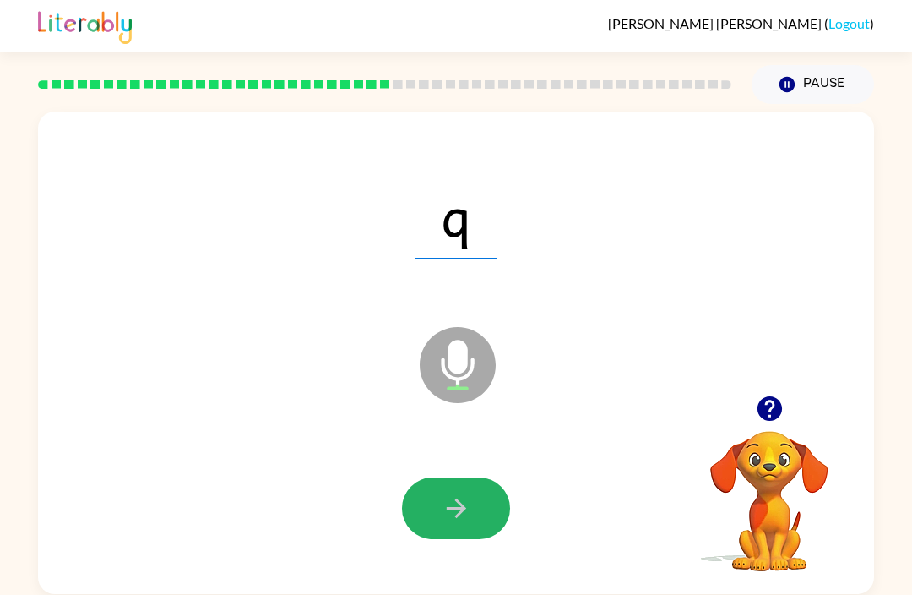
click at [467, 513] on icon "button" at bounding box center [457, 508] width 30 height 30
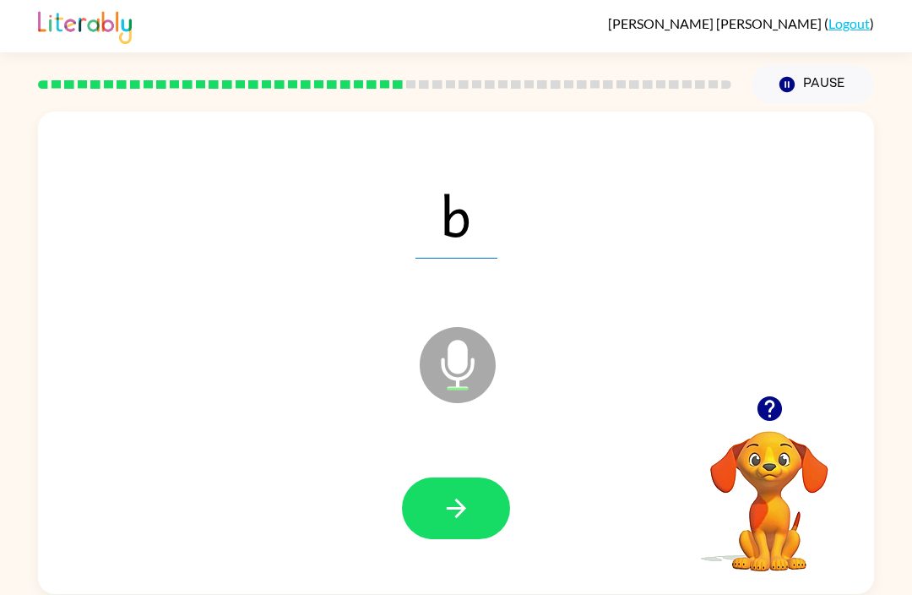
click at [474, 527] on button "button" at bounding box center [456, 508] width 108 height 62
click at [483, 498] on button "button" at bounding box center [456, 508] width 108 height 62
click at [474, 499] on button "button" at bounding box center [456, 508] width 108 height 62
click at [487, 517] on button "button" at bounding box center [456, 508] width 108 height 62
click at [471, 539] on button "button" at bounding box center [456, 508] width 108 height 62
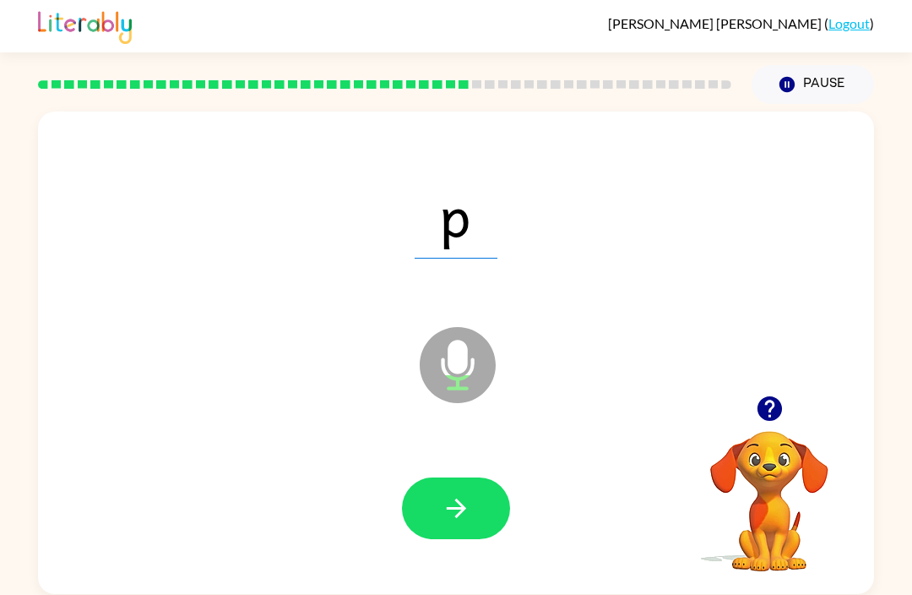
click at [488, 503] on button "button" at bounding box center [456, 508] width 108 height 62
click at [494, 525] on button "button" at bounding box center [456, 508] width 108 height 62
click at [468, 537] on button "button" at bounding box center [456, 508] width 108 height 62
click at [476, 486] on button "button" at bounding box center [456, 508] width 108 height 62
click at [470, 509] on icon "button" at bounding box center [457, 508] width 30 height 30
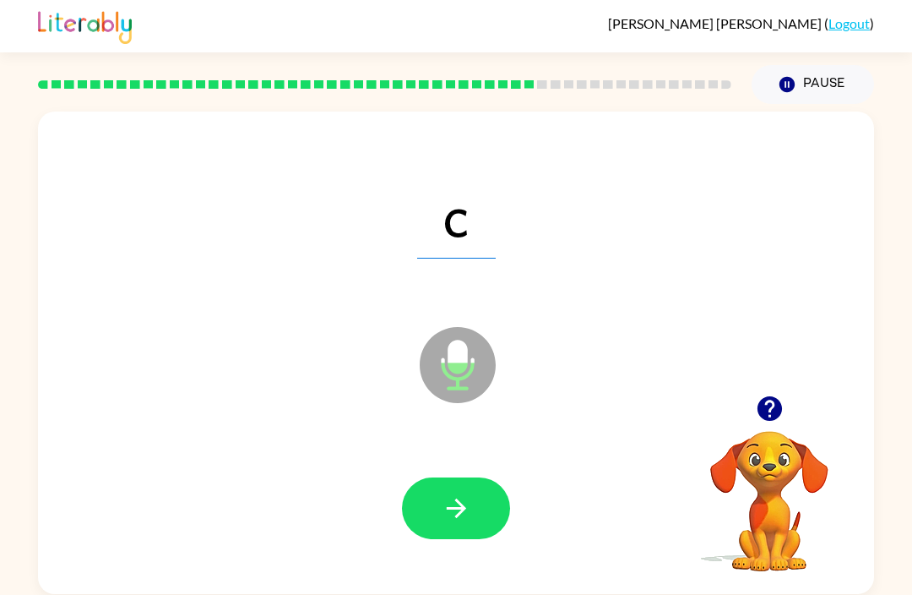
click at [491, 519] on button "button" at bounding box center [456, 508] width 108 height 62
click at [470, 505] on icon "button" at bounding box center [457, 508] width 30 height 30
click at [464, 512] on icon "button" at bounding box center [455, 507] width 19 height 19
click at [481, 526] on button "button" at bounding box center [456, 508] width 108 height 62
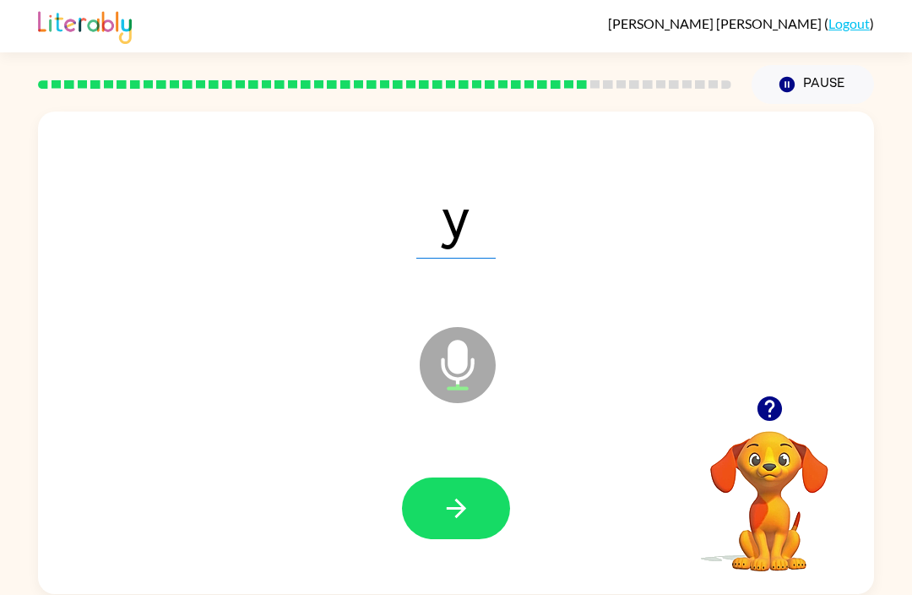
click at [494, 513] on button "button" at bounding box center [456, 508] width 108 height 62
click at [487, 558] on div at bounding box center [456, 508] width 803 height 139
click at [487, 557] on div at bounding box center [456, 508] width 803 height 139
click at [491, 525] on button "button" at bounding box center [456, 508] width 108 height 62
click at [509, 514] on button "button" at bounding box center [456, 508] width 108 height 62
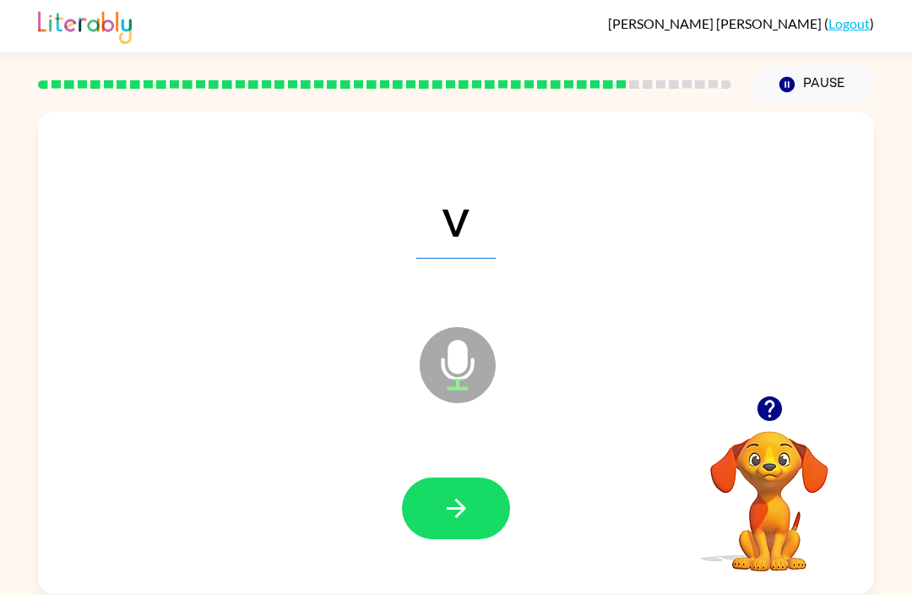
click at [482, 534] on button "button" at bounding box center [456, 508] width 108 height 62
click at [474, 514] on button "button" at bounding box center [456, 508] width 108 height 62
click at [483, 520] on button "button" at bounding box center [456, 508] width 108 height 62
click at [449, 520] on icon "button" at bounding box center [457, 508] width 30 height 30
click at [461, 525] on button "button" at bounding box center [456, 508] width 108 height 62
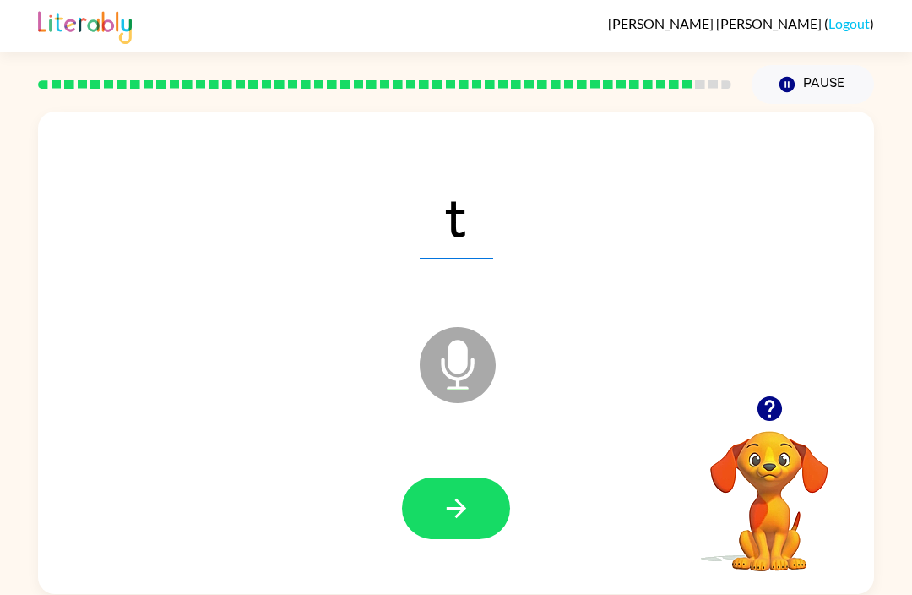
click at [474, 502] on button "button" at bounding box center [456, 508] width 108 height 62
click at [476, 513] on button "button" at bounding box center [456, 508] width 108 height 62
click at [476, 531] on button "button" at bounding box center [456, 508] width 108 height 62
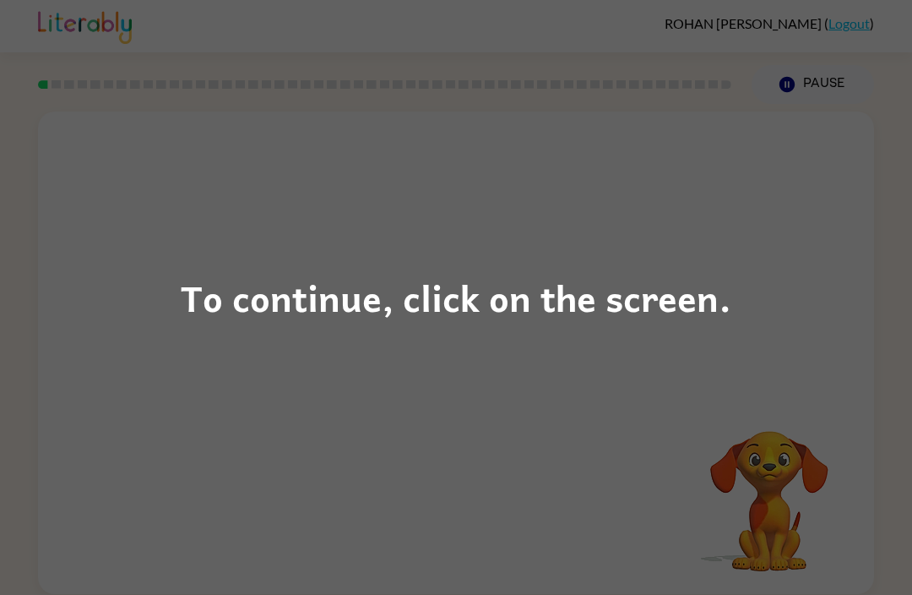
click at [521, 365] on div "To continue, click on the screen." at bounding box center [456, 297] width 912 height 595
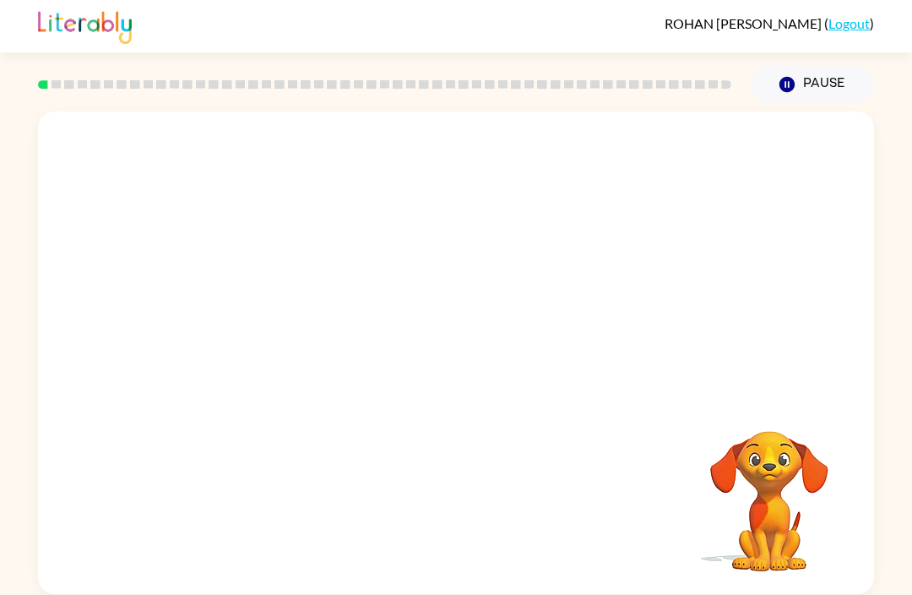
click at [795, 95] on button "Pause Pause" at bounding box center [813, 84] width 122 height 39
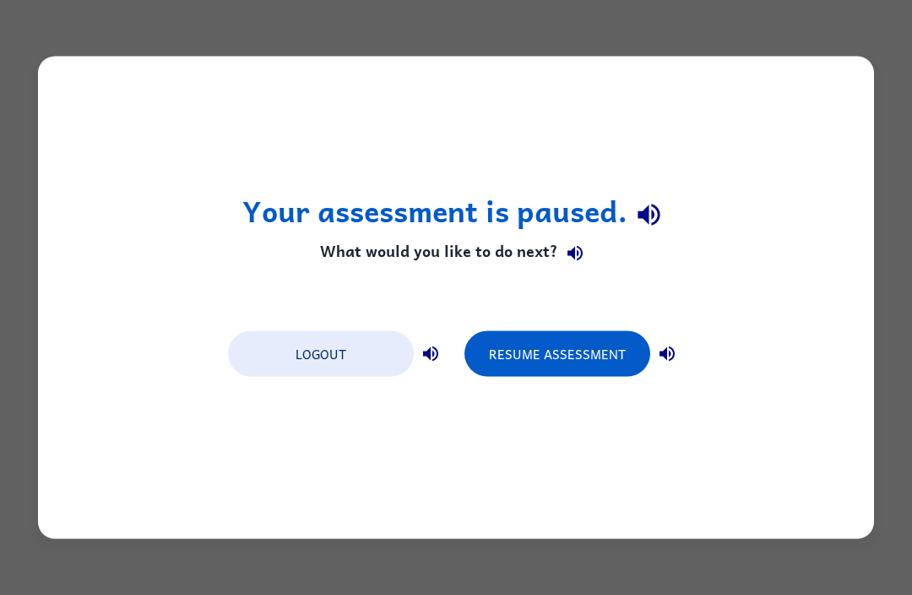
click at [546, 360] on button "Resume Assessment" at bounding box center [558, 354] width 186 height 46
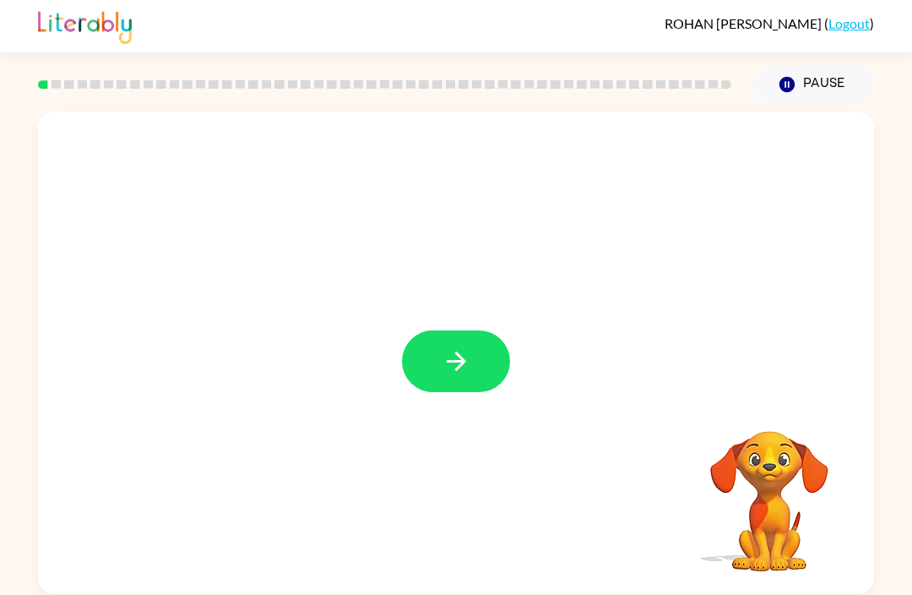
click at [450, 355] on icon "button" at bounding box center [457, 361] width 30 height 30
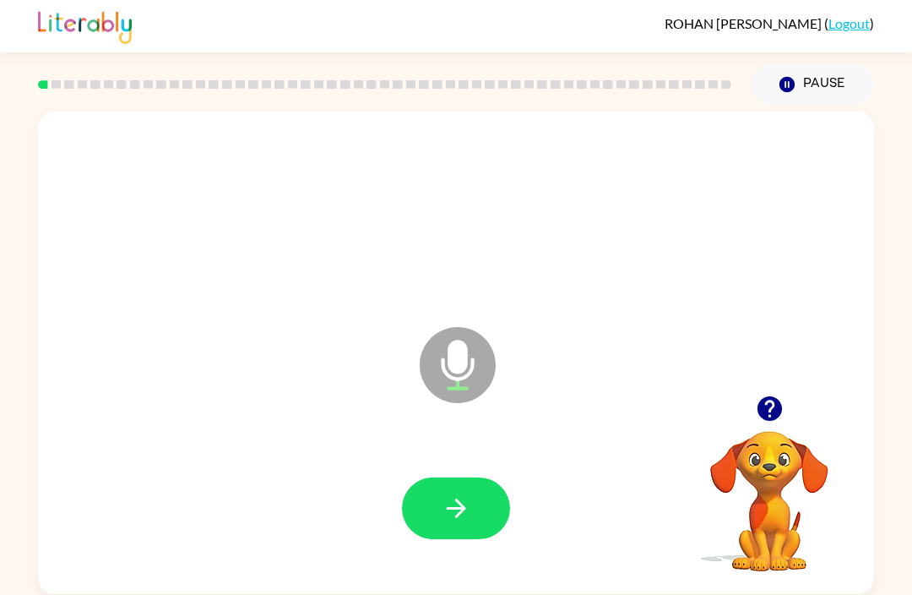
click at [444, 509] on icon "button" at bounding box center [457, 508] width 30 height 30
click at [460, 512] on icon "button" at bounding box center [457, 508] width 30 height 30
click at [457, 505] on icon "button" at bounding box center [457, 508] width 30 height 30
click at [428, 525] on button "button" at bounding box center [456, 508] width 108 height 62
click at [457, 514] on icon "button" at bounding box center [457, 508] width 30 height 30
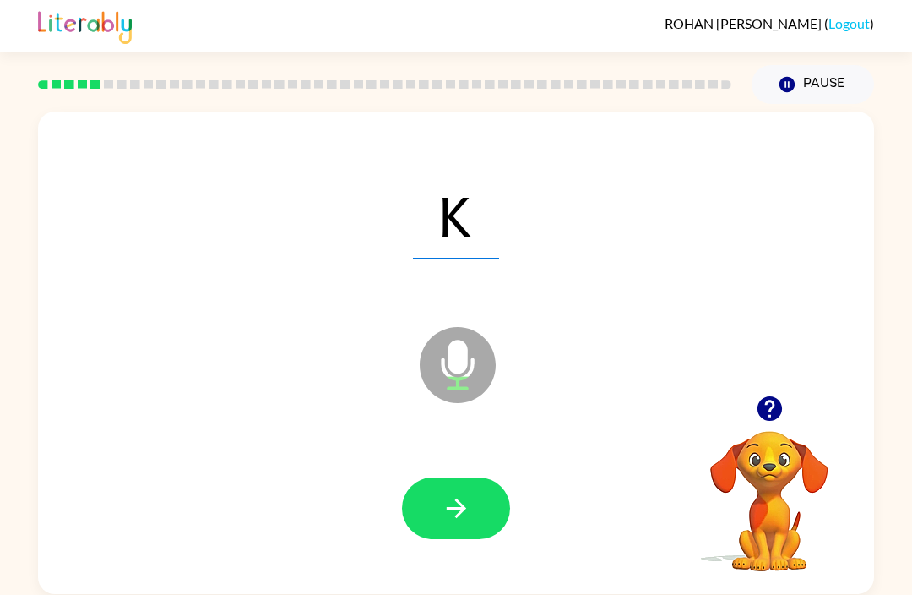
click at [474, 515] on button "button" at bounding box center [456, 508] width 108 height 62
click at [454, 509] on icon "button" at bounding box center [455, 507] width 19 height 19
click at [470, 515] on icon "button" at bounding box center [457, 508] width 30 height 30
click at [453, 503] on icon "button" at bounding box center [457, 508] width 30 height 30
click at [461, 501] on icon "button" at bounding box center [457, 508] width 30 height 30
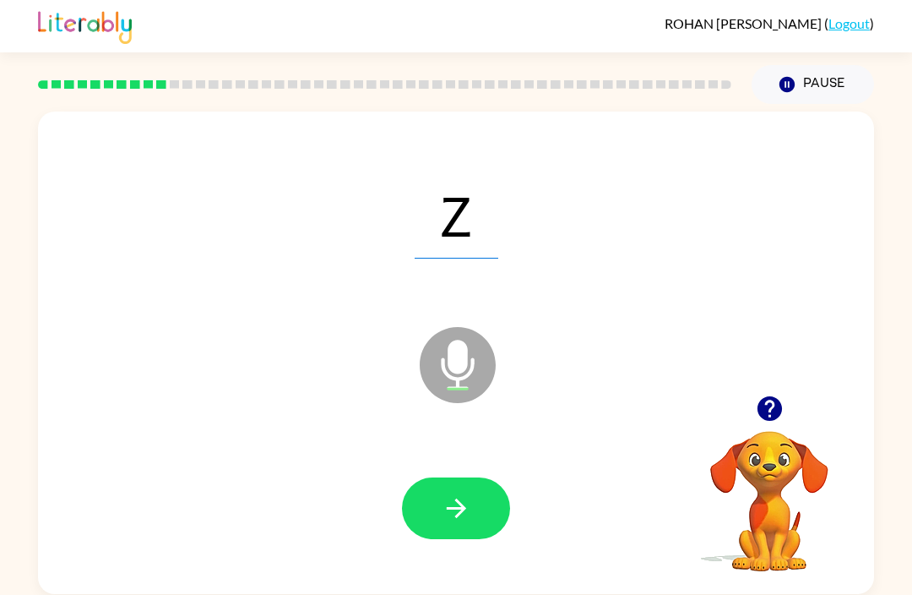
click at [459, 509] on icon "button" at bounding box center [455, 507] width 19 height 19
click at [449, 504] on icon "button" at bounding box center [457, 508] width 30 height 30
click at [445, 509] on icon "button" at bounding box center [457, 508] width 30 height 30
click at [443, 512] on icon "button" at bounding box center [457, 508] width 30 height 30
click at [438, 504] on button "button" at bounding box center [456, 508] width 108 height 62
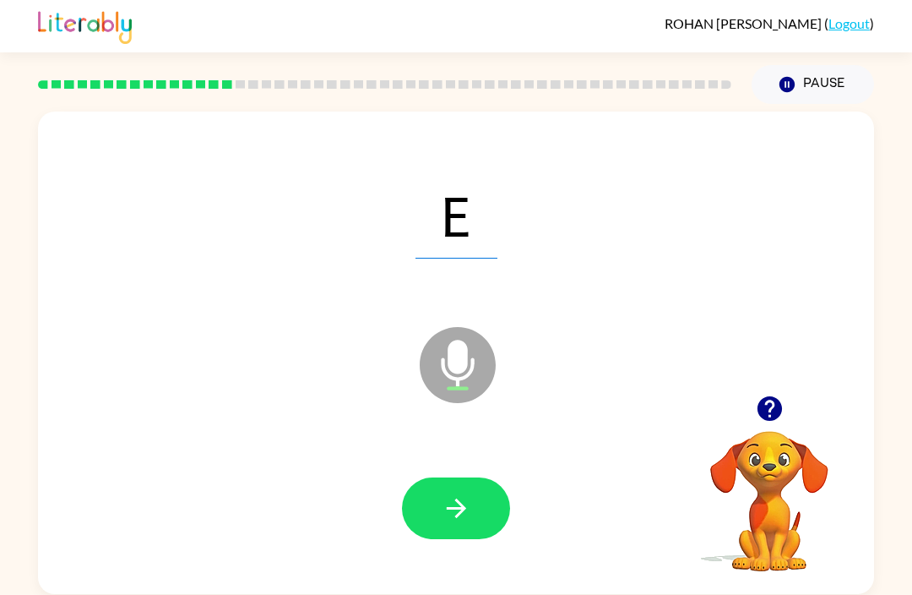
click at [451, 513] on icon "button" at bounding box center [457, 508] width 30 height 30
click at [469, 520] on icon "button" at bounding box center [457, 508] width 30 height 30
click at [455, 508] on icon "button" at bounding box center [457, 508] width 30 height 30
click at [454, 507] on icon "button" at bounding box center [457, 508] width 30 height 30
click at [445, 512] on icon "button" at bounding box center [457, 508] width 30 height 30
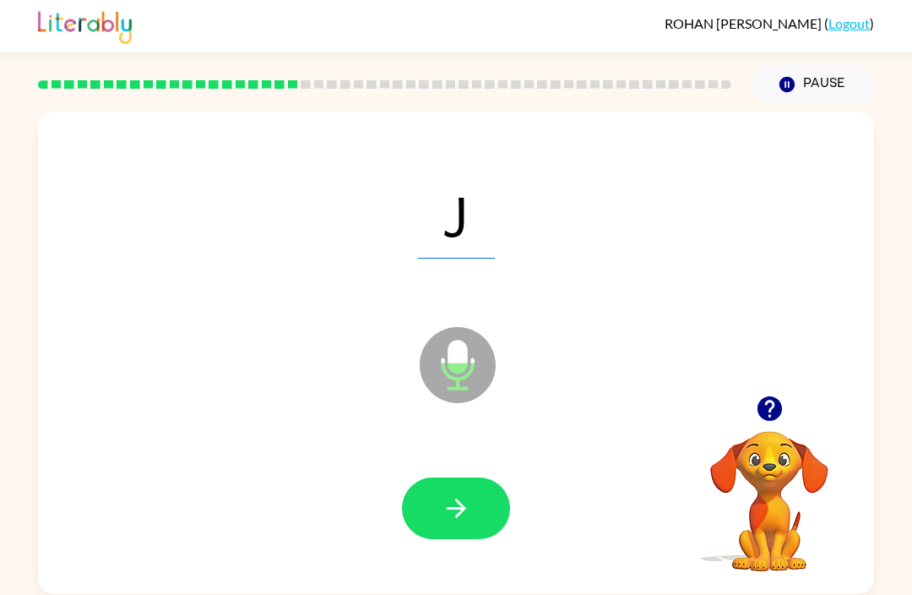
click at [459, 506] on icon "button" at bounding box center [457, 508] width 30 height 30
click at [433, 521] on button "button" at bounding box center [456, 508] width 108 height 62
click at [431, 508] on button "button" at bounding box center [456, 508] width 108 height 62
click at [439, 520] on button "button" at bounding box center [456, 508] width 108 height 62
click at [432, 494] on button "button" at bounding box center [456, 508] width 108 height 62
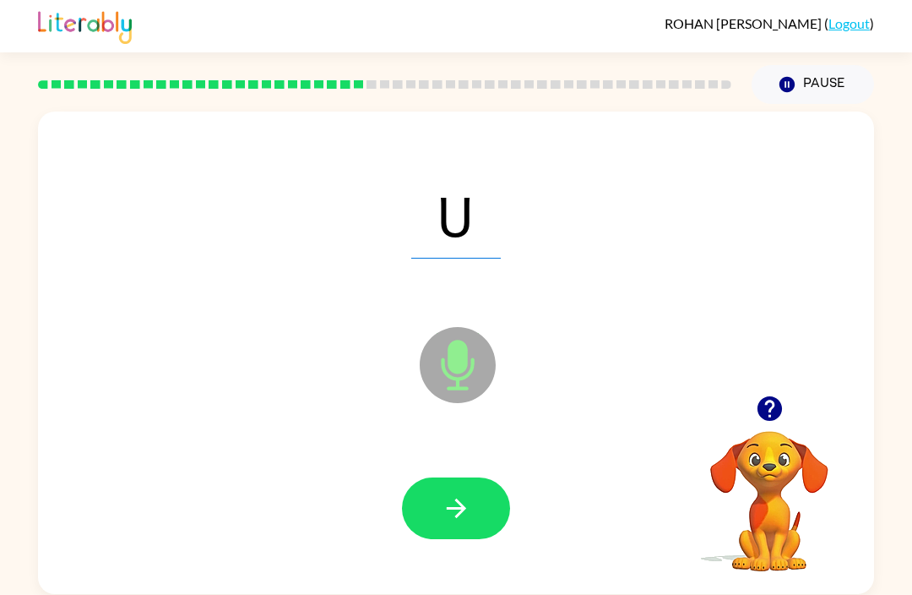
click at [437, 495] on button "button" at bounding box center [456, 508] width 108 height 62
click at [433, 508] on button "button" at bounding box center [456, 508] width 108 height 62
click at [446, 515] on icon "button" at bounding box center [457, 508] width 30 height 30
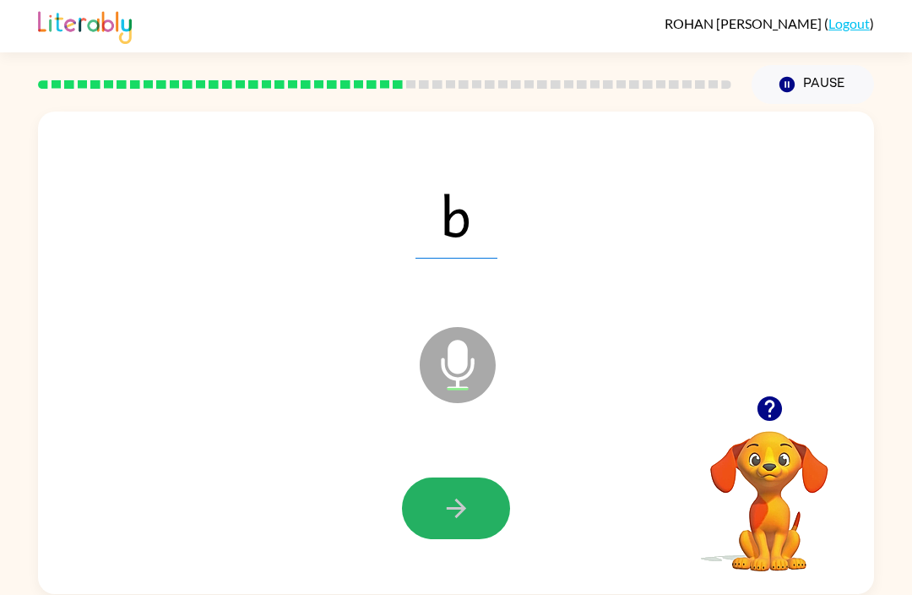
click at [476, 514] on button "button" at bounding box center [456, 508] width 108 height 62
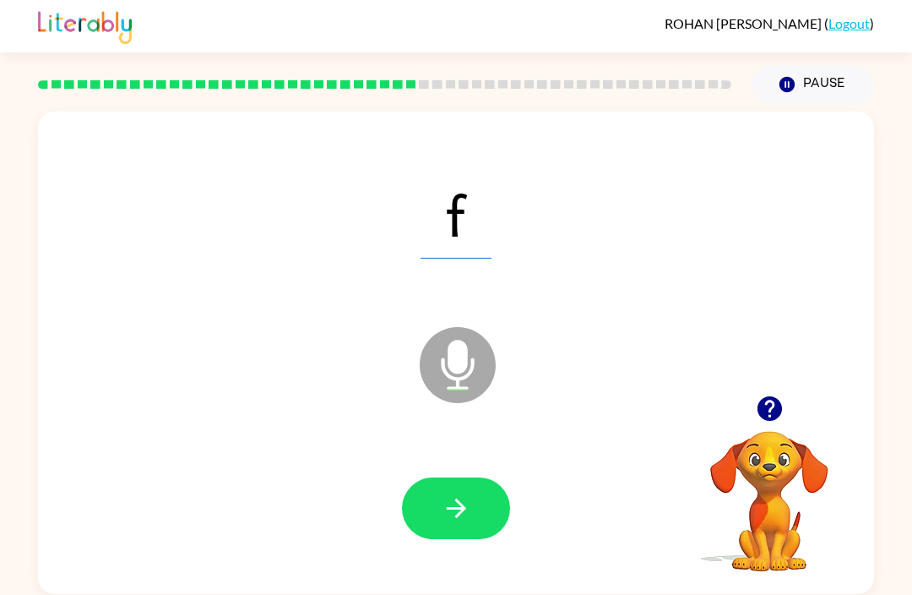
click at [454, 514] on icon "button" at bounding box center [457, 508] width 30 height 30
click at [430, 513] on button "button" at bounding box center [456, 508] width 108 height 62
click at [415, 503] on button "button" at bounding box center [456, 508] width 108 height 62
click at [424, 494] on button "button" at bounding box center [456, 508] width 108 height 62
click at [435, 513] on button "button" at bounding box center [456, 508] width 108 height 62
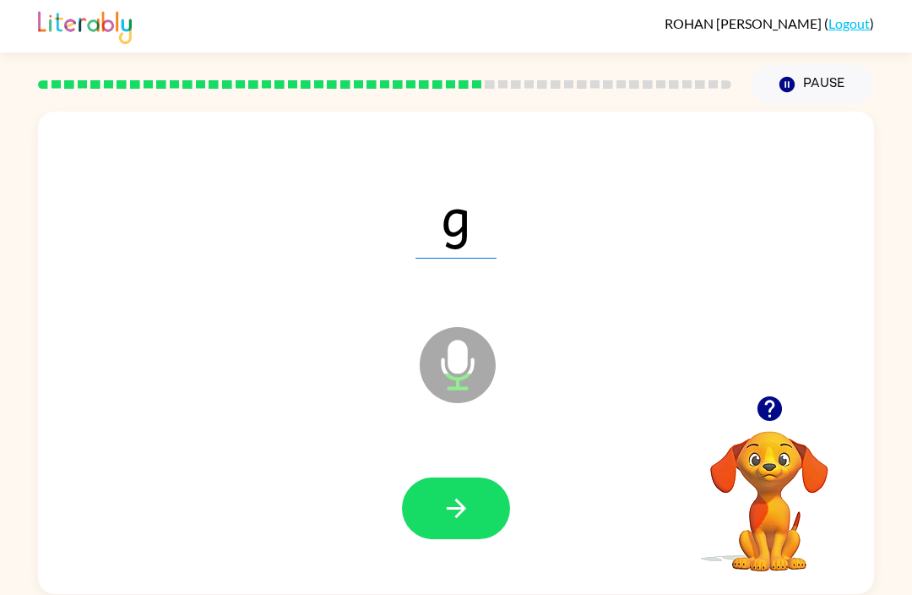
click at [435, 504] on button "button" at bounding box center [456, 508] width 108 height 62
click at [423, 517] on button "button" at bounding box center [456, 508] width 108 height 62
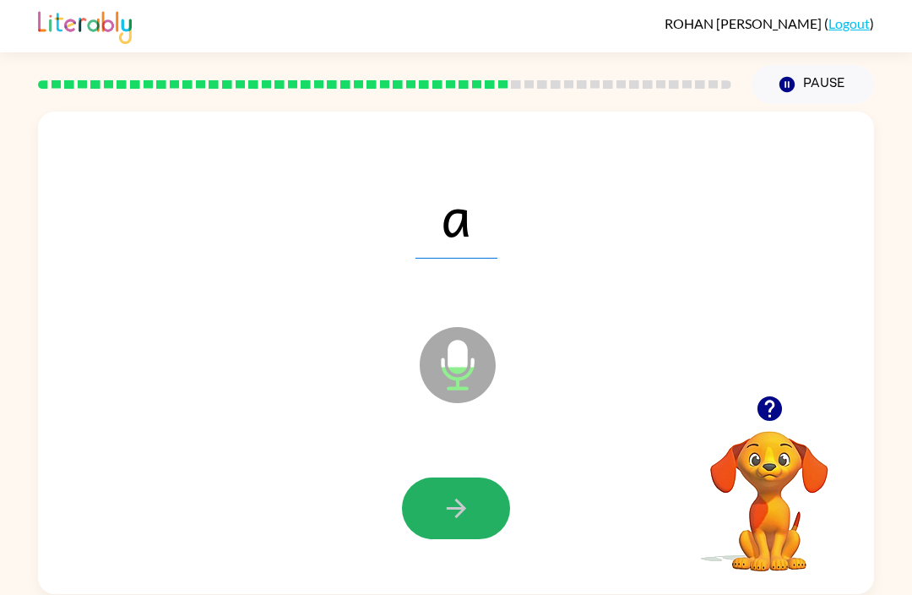
click at [455, 522] on icon "button" at bounding box center [457, 508] width 30 height 30
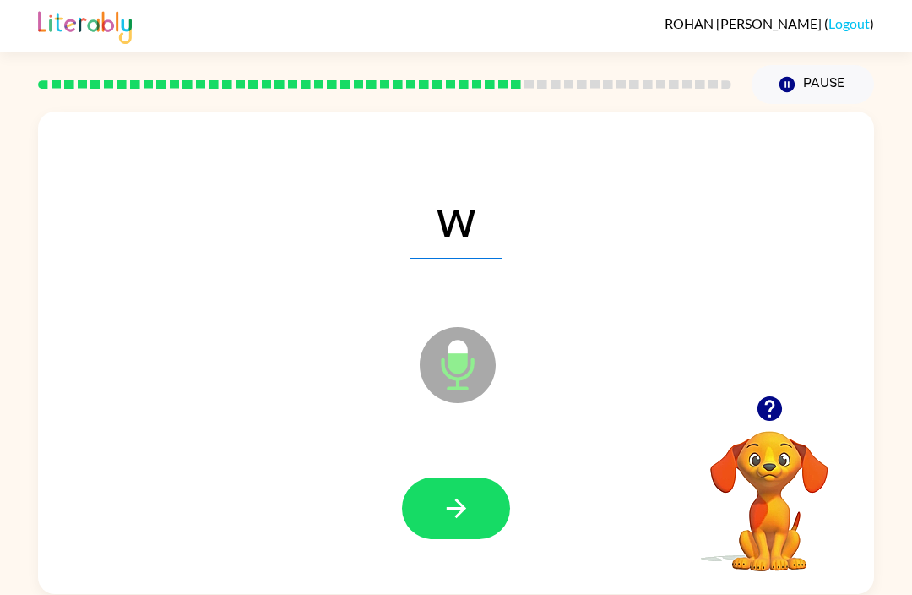
click at [451, 507] on icon "button" at bounding box center [457, 508] width 30 height 30
click at [451, 513] on icon "button" at bounding box center [457, 508] width 30 height 30
click at [455, 530] on button "button" at bounding box center [456, 508] width 108 height 62
click at [445, 510] on icon "button" at bounding box center [457, 508] width 30 height 30
click at [443, 503] on icon "button" at bounding box center [457, 508] width 30 height 30
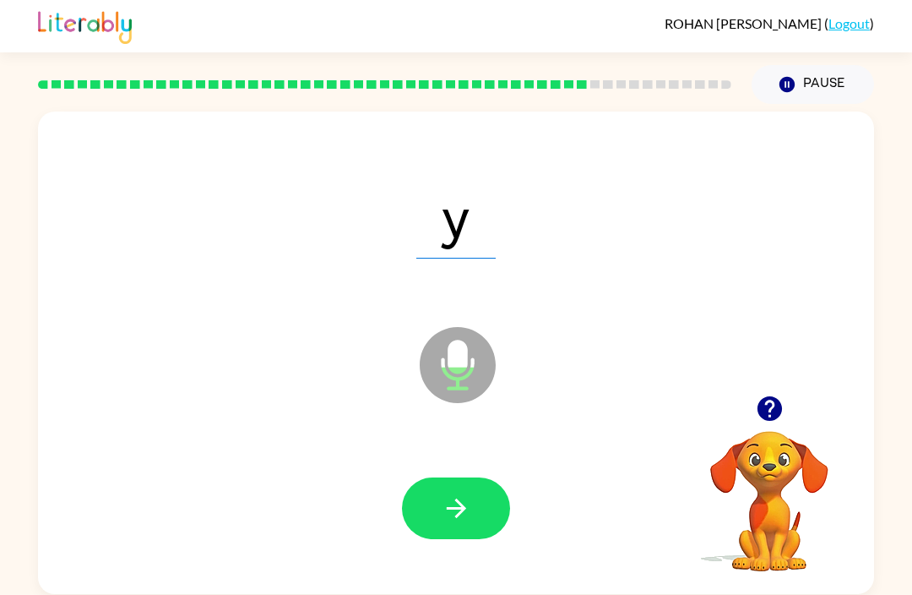
click at [440, 494] on button "button" at bounding box center [456, 508] width 108 height 62
click at [439, 509] on button "button" at bounding box center [456, 508] width 108 height 62
click at [432, 500] on button "button" at bounding box center [456, 508] width 108 height 62
click at [442, 509] on icon "button" at bounding box center [457, 508] width 30 height 30
click at [433, 500] on button "button" at bounding box center [456, 508] width 108 height 62
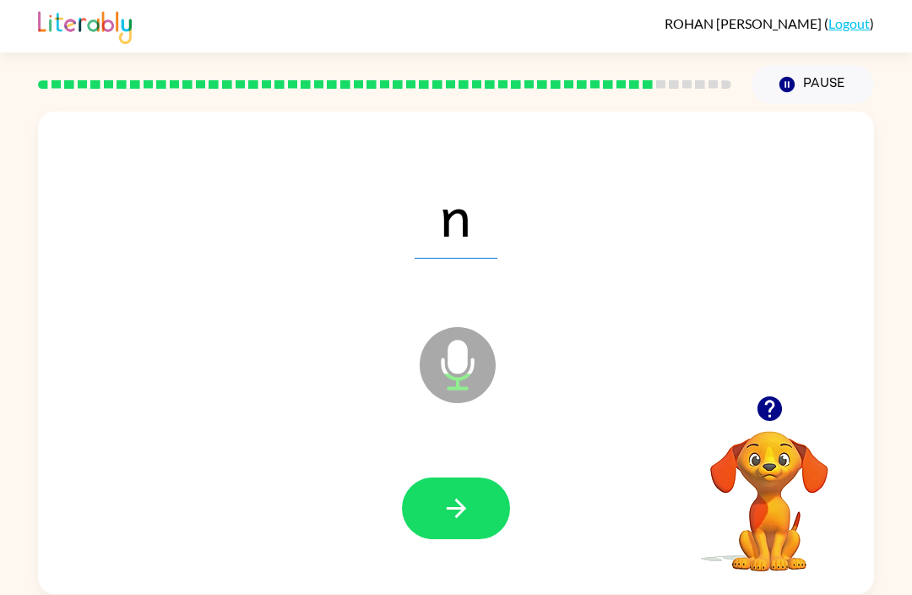
click at [446, 503] on icon "button" at bounding box center [457, 508] width 30 height 30
click at [440, 504] on button "button" at bounding box center [456, 508] width 108 height 62
click at [444, 510] on icon "button" at bounding box center [457, 508] width 30 height 30
click at [431, 508] on button "button" at bounding box center [456, 508] width 108 height 62
click at [433, 504] on button "button" at bounding box center [456, 508] width 108 height 62
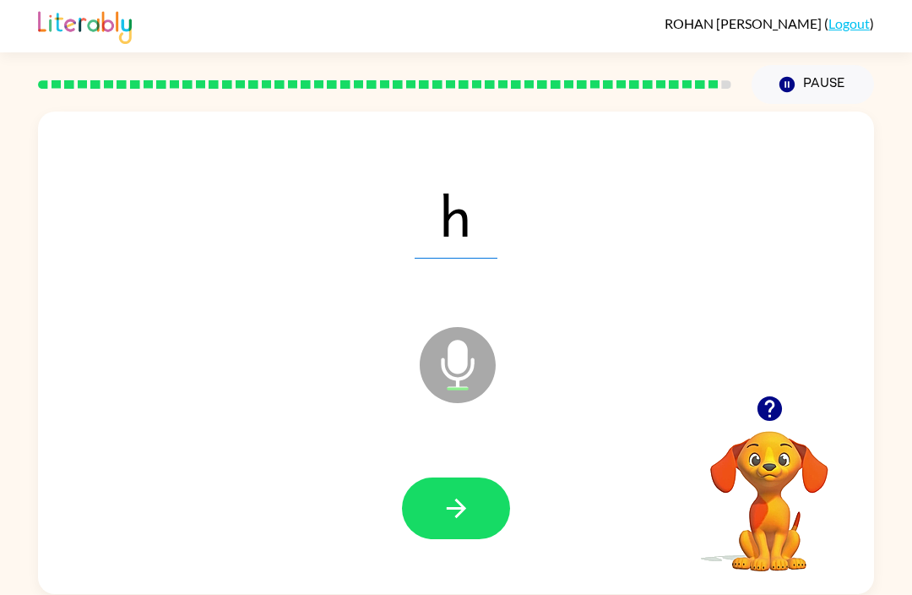
click at [450, 518] on icon "button" at bounding box center [457, 508] width 30 height 30
